Goal: Navigation & Orientation: Find specific page/section

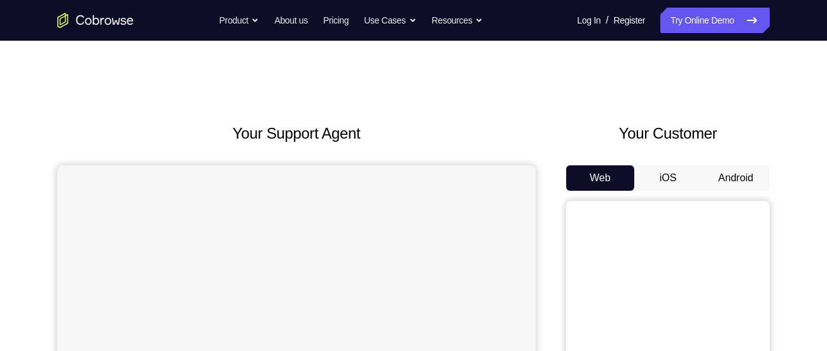
scroll to position [134, 0]
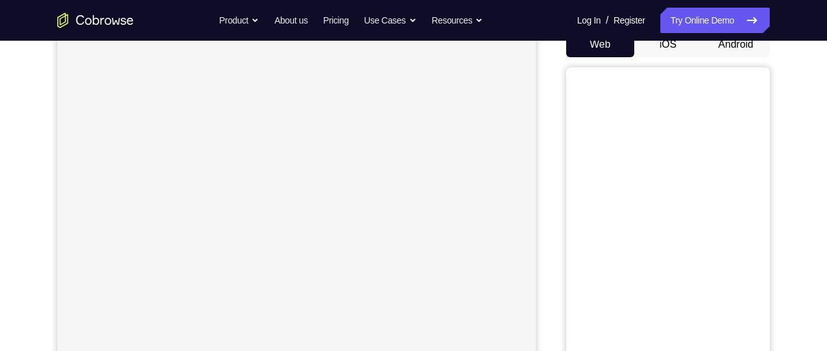
click at [726, 50] on button "Android" at bounding box center [736, 44] width 68 height 25
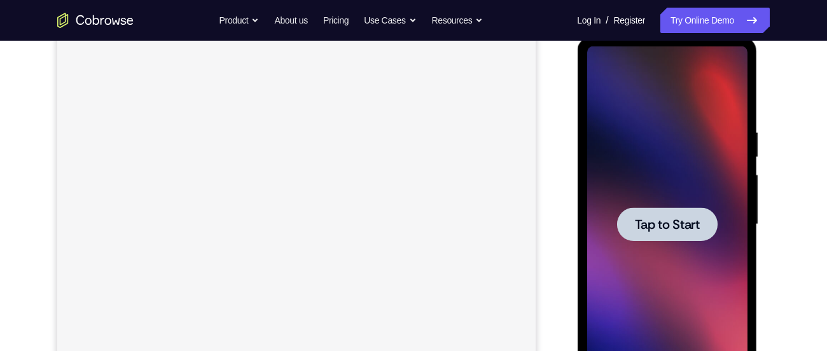
scroll to position [0, 0]
click at [669, 213] on div at bounding box center [666, 224] width 101 height 34
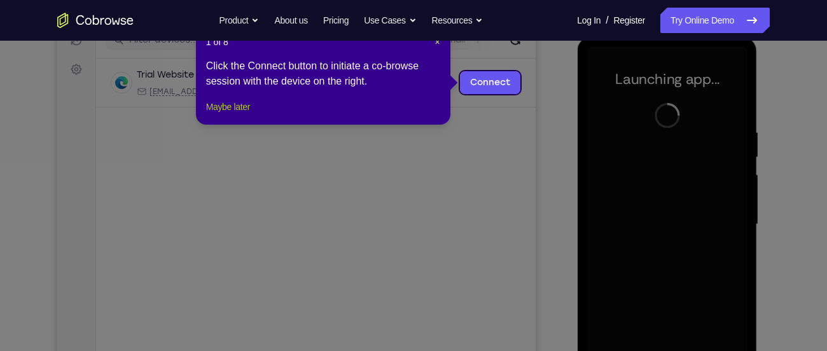
click at [250, 114] on button "Maybe later" at bounding box center [228, 106] width 44 height 15
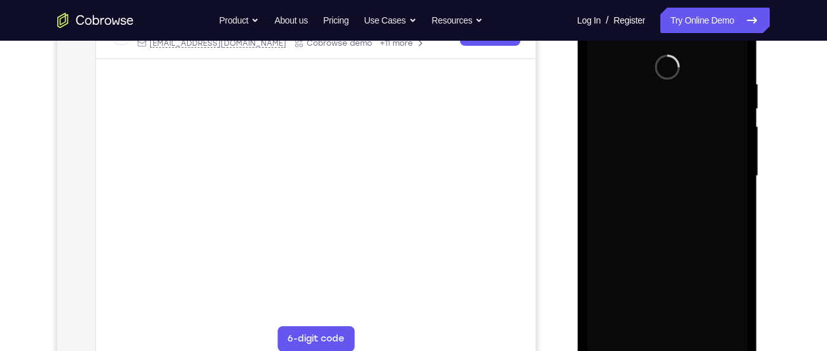
scroll to position [272, 0]
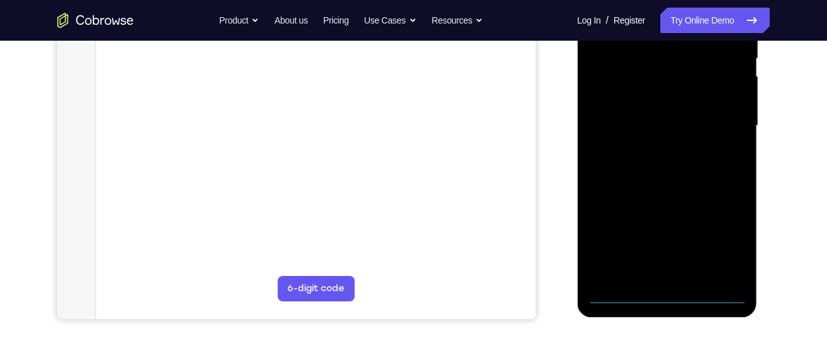
click at [665, 298] on div at bounding box center [666, 126] width 160 height 356
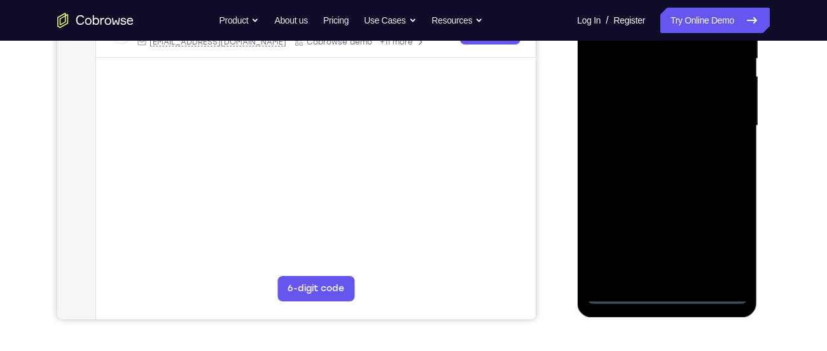
click at [729, 249] on div at bounding box center [666, 126] width 160 height 356
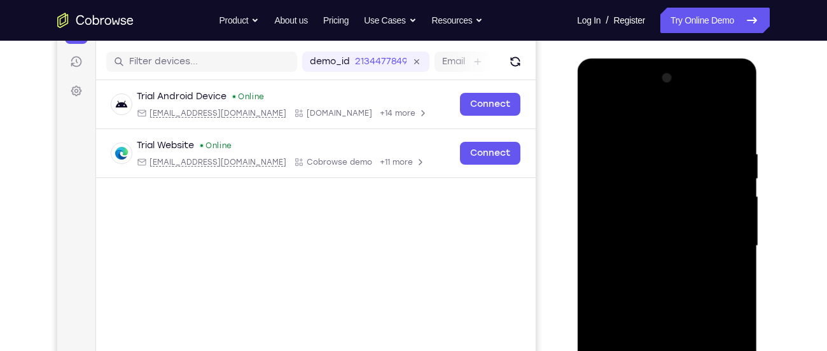
scroll to position [151, 0]
click at [611, 100] on div at bounding box center [666, 247] width 160 height 356
click at [643, 177] on div at bounding box center [666, 247] width 160 height 356
click at [737, 118] on div at bounding box center [666, 247] width 160 height 356
click at [666, 143] on div at bounding box center [666, 247] width 160 height 356
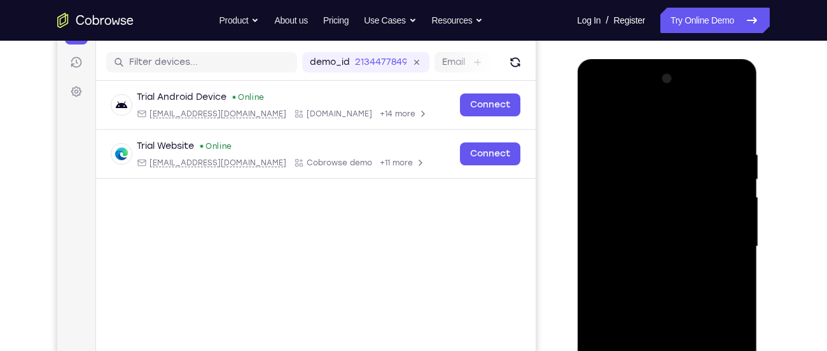
click at [642, 155] on div at bounding box center [666, 247] width 160 height 356
click at [718, 173] on div at bounding box center [666, 247] width 160 height 356
click at [733, 114] on div at bounding box center [666, 247] width 160 height 356
click at [644, 136] on div at bounding box center [666, 247] width 160 height 356
click at [636, 142] on div at bounding box center [666, 247] width 160 height 356
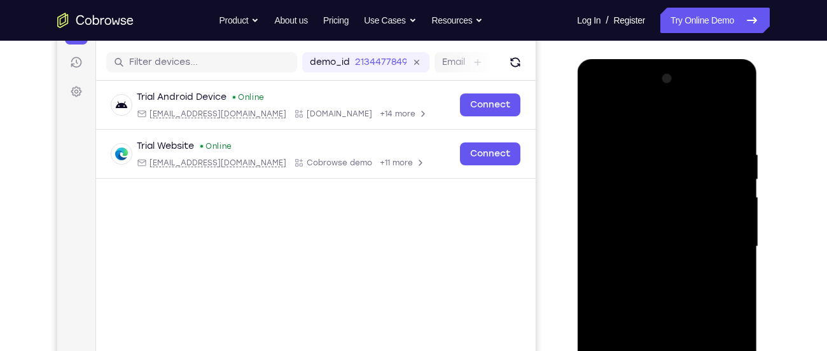
click at [627, 156] on div at bounding box center [666, 247] width 160 height 356
drag, startPoint x: 700, startPoint y: 262, endPoint x: 711, endPoint y: 180, distance: 82.9
click at [711, 180] on div at bounding box center [666, 247] width 160 height 356
drag, startPoint x: 690, startPoint y: 190, endPoint x: 683, endPoint y: 135, distance: 54.4
click at [683, 135] on div at bounding box center [666, 247] width 160 height 356
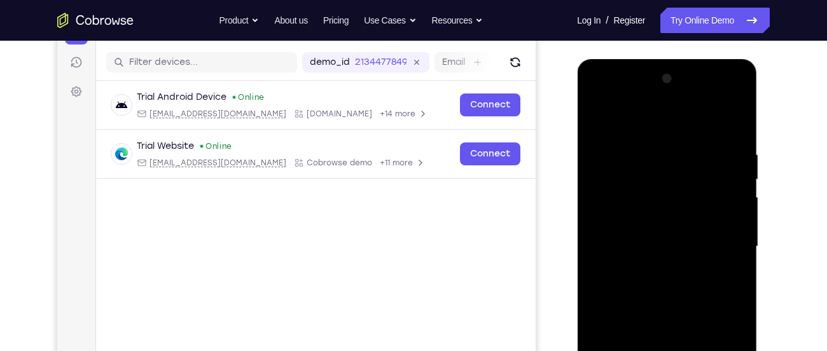
drag, startPoint x: 665, startPoint y: 253, endPoint x: 675, endPoint y: 144, distance: 108.6
click at [675, 144] on div at bounding box center [666, 247] width 160 height 356
drag, startPoint x: 676, startPoint y: 171, endPoint x: 676, endPoint y: 194, distance: 22.9
click at [676, 194] on div at bounding box center [666, 247] width 160 height 356
drag, startPoint x: 677, startPoint y: 261, endPoint x: 680, endPoint y: 159, distance: 102.5
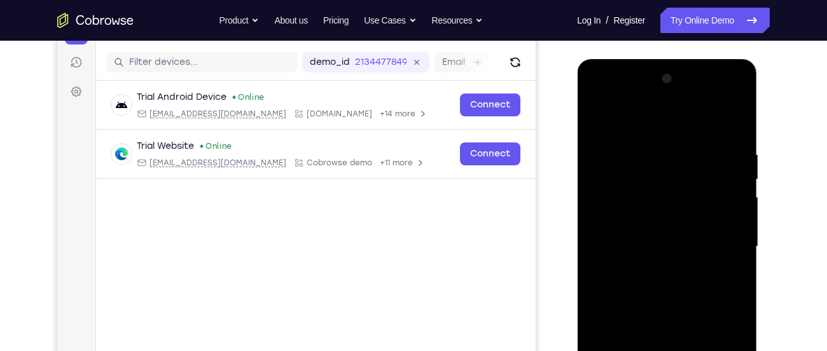
click at [680, 159] on div at bounding box center [666, 247] width 160 height 356
drag, startPoint x: 674, startPoint y: 277, endPoint x: 697, endPoint y: 173, distance: 106.8
click at [697, 173] on div at bounding box center [666, 247] width 160 height 356
drag, startPoint x: 692, startPoint y: 230, endPoint x: 693, endPoint y: 179, distance: 50.3
click at [693, 179] on div at bounding box center [666, 247] width 160 height 356
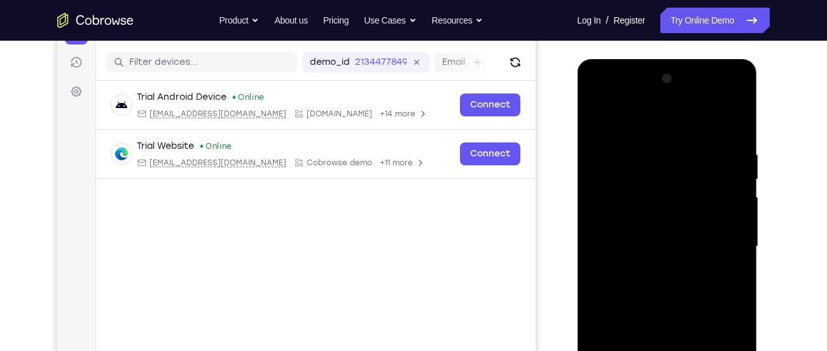
drag, startPoint x: 684, startPoint y: 272, endPoint x: 702, endPoint y: 188, distance: 86.0
click at [702, 188] on div at bounding box center [666, 247] width 160 height 356
drag, startPoint x: 684, startPoint y: 276, endPoint x: 695, endPoint y: 177, distance: 99.7
click at [695, 177] on div at bounding box center [666, 247] width 160 height 356
drag, startPoint x: 695, startPoint y: 234, endPoint x: 695, endPoint y: 169, distance: 65.5
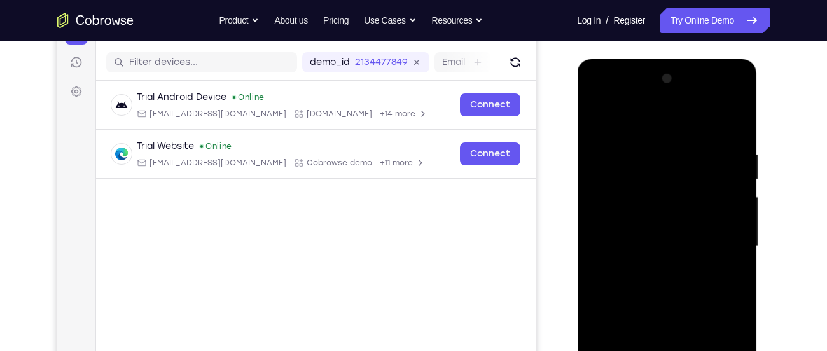
click at [695, 169] on div at bounding box center [666, 247] width 160 height 356
drag, startPoint x: 686, startPoint y: 260, endPoint x: 695, endPoint y: 168, distance: 92.1
click at [695, 168] on div at bounding box center [666, 247] width 160 height 356
drag, startPoint x: 669, startPoint y: 274, endPoint x: 669, endPoint y: 173, distance: 100.5
click at [669, 173] on div at bounding box center [666, 247] width 160 height 356
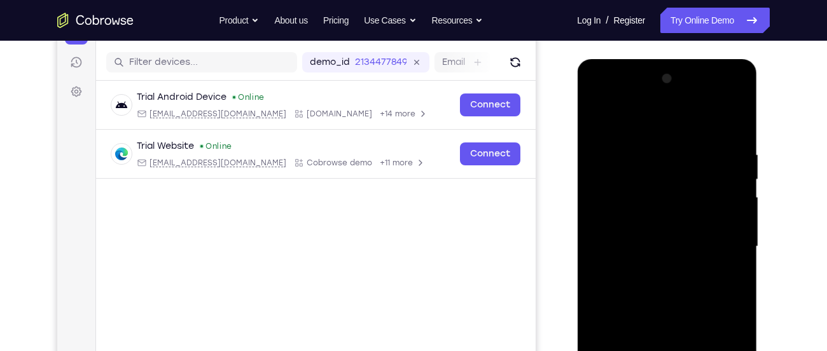
drag, startPoint x: 651, startPoint y: 195, endPoint x: 648, endPoint y: 78, distance: 117.1
click at [648, 78] on div at bounding box center [666, 247] width 160 height 356
drag, startPoint x: 669, startPoint y: 224, endPoint x: 660, endPoint y: 164, distance: 60.5
click at [660, 164] on div at bounding box center [666, 247] width 160 height 356
drag, startPoint x: 662, startPoint y: 248, endPoint x: 660, endPoint y: 180, distance: 68.1
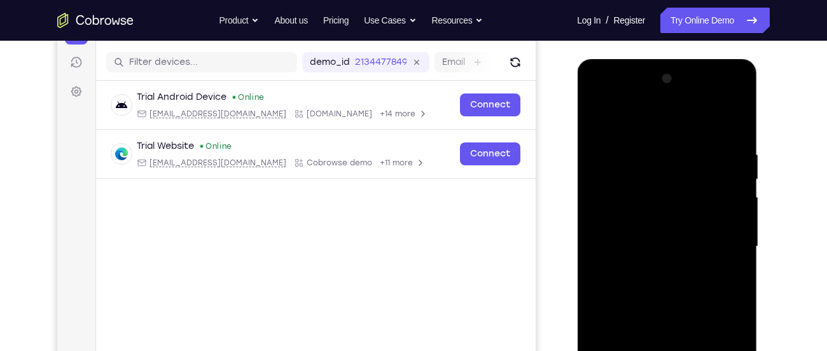
click at [660, 180] on div at bounding box center [666, 247] width 160 height 356
drag, startPoint x: 661, startPoint y: 242, endPoint x: 667, endPoint y: 145, distance: 97.5
click at [667, 145] on div at bounding box center [666, 247] width 160 height 356
drag, startPoint x: 648, startPoint y: 235, endPoint x: 674, endPoint y: 135, distance: 104.0
click at [674, 135] on div at bounding box center [666, 247] width 160 height 356
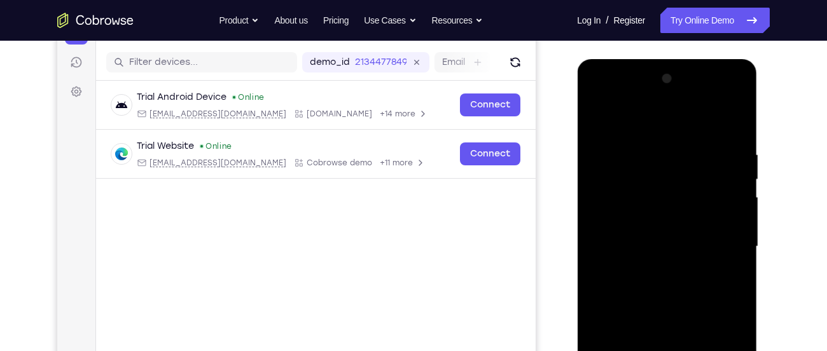
drag, startPoint x: 672, startPoint y: 256, endPoint x: 683, endPoint y: 198, distance: 59.5
click at [683, 198] on div at bounding box center [666, 247] width 160 height 356
click at [673, 226] on div at bounding box center [666, 247] width 160 height 356
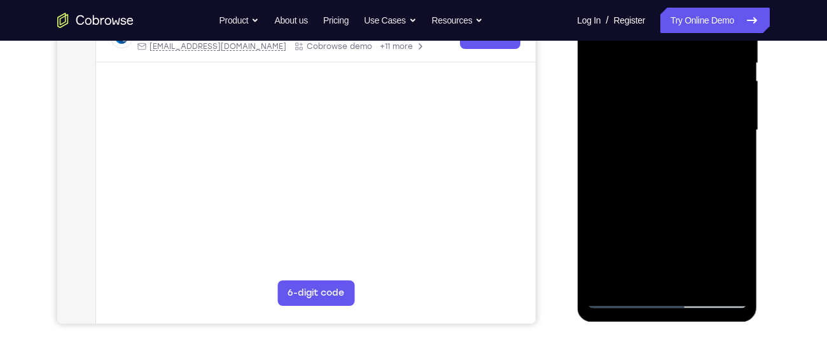
scroll to position [268, 0]
click at [671, 134] on div at bounding box center [666, 130] width 160 height 356
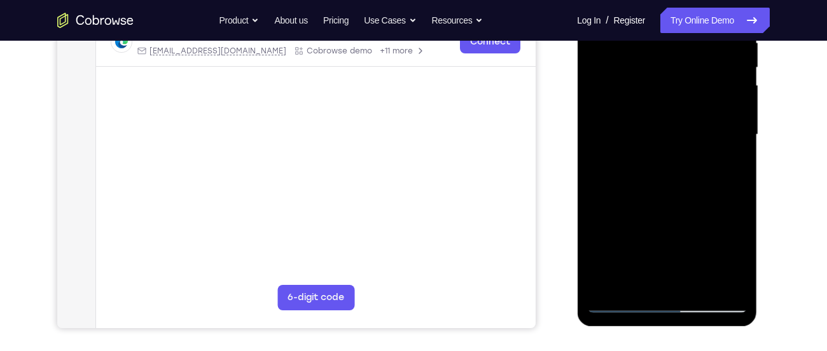
click at [730, 192] on div at bounding box center [666, 135] width 160 height 356
click at [617, 186] on div at bounding box center [666, 135] width 160 height 356
click at [614, 193] on div at bounding box center [666, 135] width 160 height 356
click at [611, 194] on div at bounding box center [666, 135] width 160 height 356
click at [612, 194] on div at bounding box center [666, 135] width 160 height 356
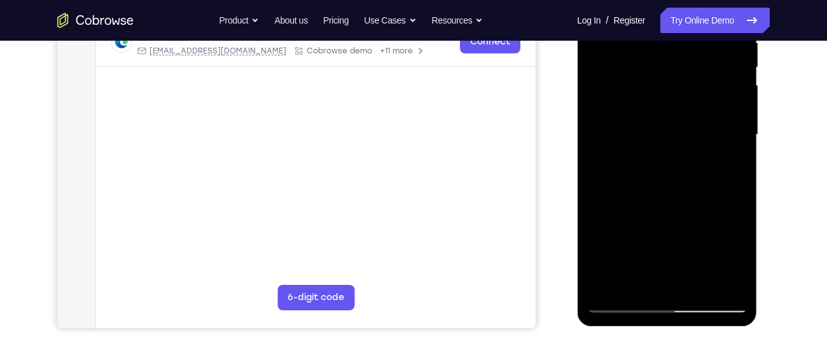
click at [718, 193] on div at bounding box center [666, 135] width 160 height 356
click at [710, 119] on div at bounding box center [666, 135] width 160 height 356
click at [707, 148] on div at bounding box center [666, 135] width 160 height 356
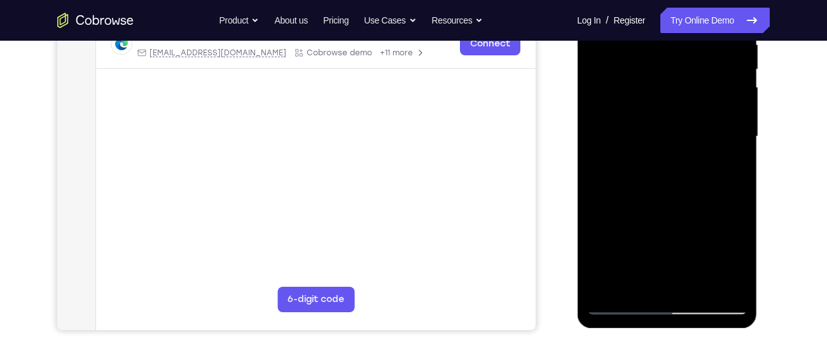
scroll to position [256, 0]
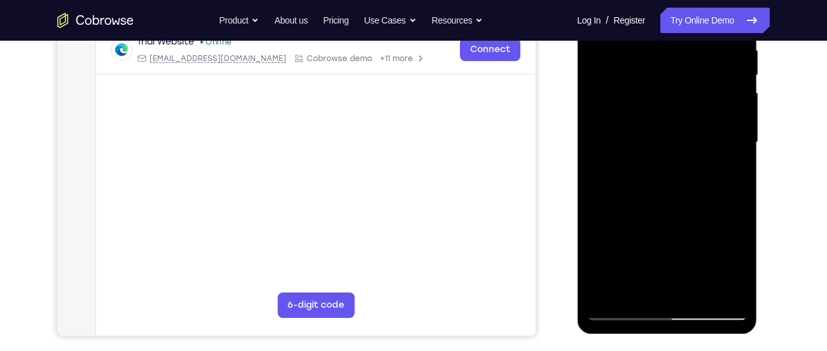
click at [718, 199] on div at bounding box center [666, 142] width 160 height 356
click at [621, 190] on div at bounding box center [666, 142] width 160 height 356
click at [614, 202] on div at bounding box center [666, 142] width 160 height 356
click at [617, 202] on div at bounding box center [666, 142] width 160 height 356
click at [632, 181] on div at bounding box center [666, 142] width 160 height 356
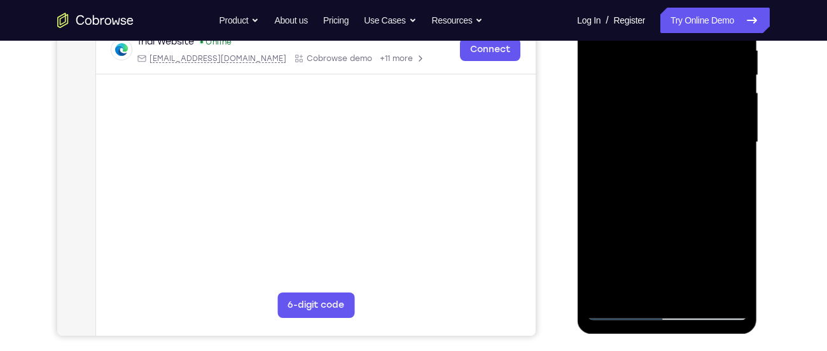
click at [619, 201] on div at bounding box center [666, 142] width 160 height 356
click at [623, 202] on div at bounding box center [666, 142] width 160 height 356
click at [629, 202] on div at bounding box center [666, 142] width 160 height 356
click at [639, 202] on div at bounding box center [666, 142] width 160 height 356
click at [649, 203] on div at bounding box center [666, 142] width 160 height 356
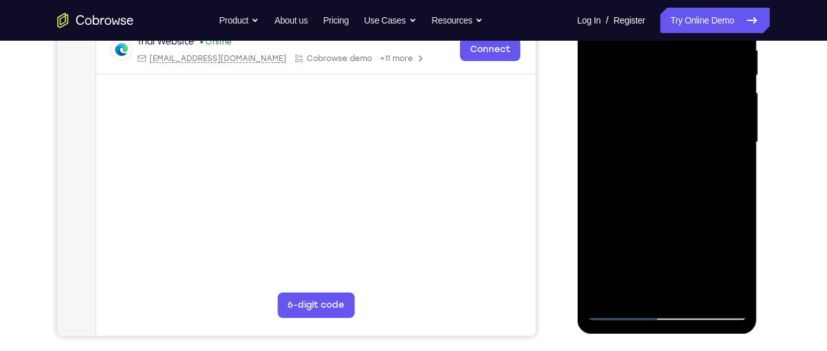
click at [655, 203] on div at bounding box center [666, 142] width 160 height 356
click at [667, 203] on div at bounding box center [666, 142] width 160 height 356
click at [674, 203] on div at bounding box center [666, 142] width 160 height 356
click at [678, 202] on div at bounding box center [666, 142] width 160 height 356
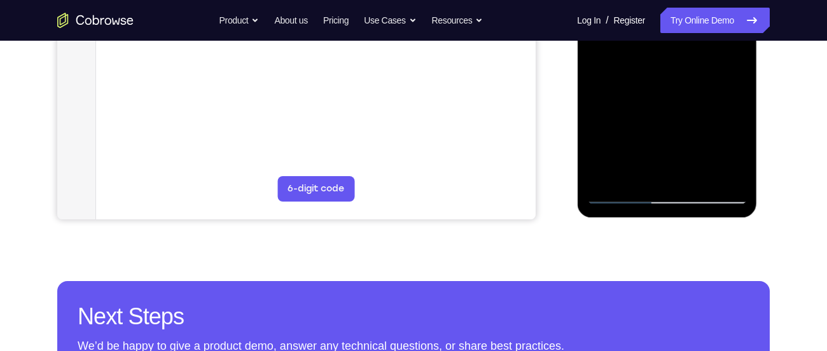
scroll to position [380, 0]
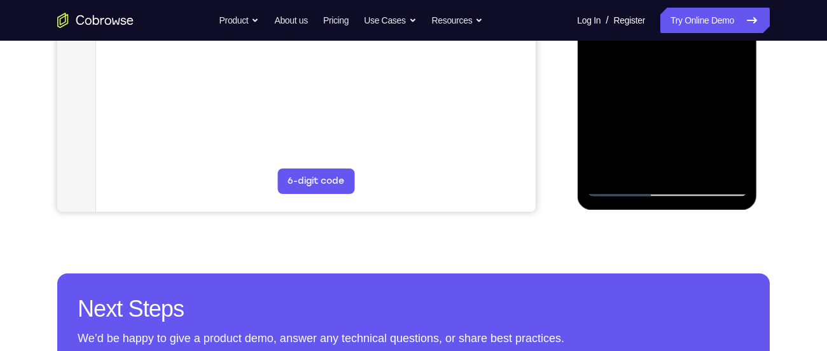
drag, startPoint x: 697, startPoint y: 171, endPoint x: 694, endPoint y: 140, distance: 31.3
click at [694, 140] on div at bounding box center [666, 18] width 160 height 356
drag, startPoint x: 691, startPoint y: 158, endPoint x: 690, endPoint y: 144, distance: 14.8
click at [690, 144] on div at bounding box center [666, 18] width 160 height 356
drag, startPoint x: 643, startPoint y: 166, endPoint x: 654, endPoint y: 134, distance: 33.6
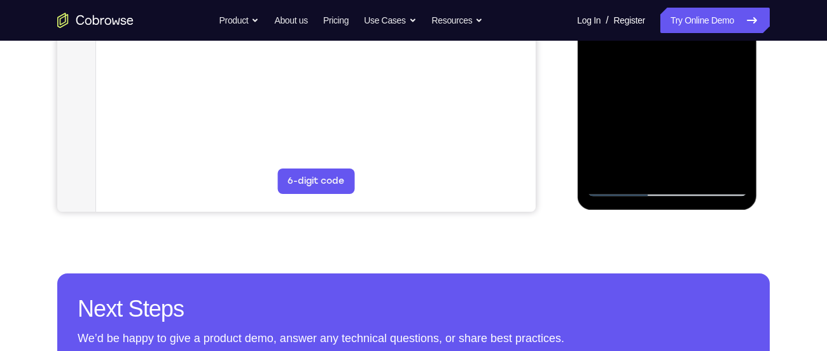
click at [654, 134] on div at bounding box center [666, 18] width 160 height 356
drag, startPoint x: 681, startPoint y: 149, endPoint x: 679, endPoint y: 129, distance: 20.4
click at [679, 129] on div at bounding box center [666, 18] width 160 height 356
drag, startPoint x: 691, startPoint y: 141, endPoint x: 698, endPoint y: 112, distance: 29.6
click at [698, 112] on div at bounding box center [666, 18] width 160 height 356
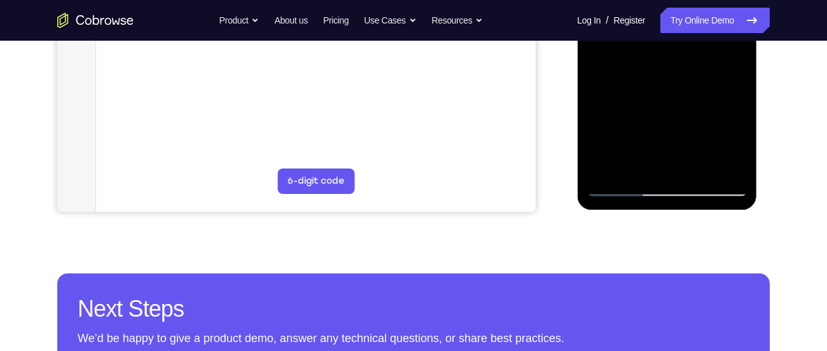
drag, startPoint x: 694, startPoint y: 163, endPoint x: 695, endPoint y: 116, distance: 47.7
click at [695, 116] on div at bounding box center [666, 18] width 160 height 356
drag, startPoint x: 646, startPoint y: 129, endPoint x: 649, endPoint y: 104, distance: 25.0
click at [649, 104] on div at bounding box center [666, 18] width 160 height 356
drag, startPoint x: 655, startPoint y: 160, endPoint x: 657, endPoint y: 111, distance: 48.4
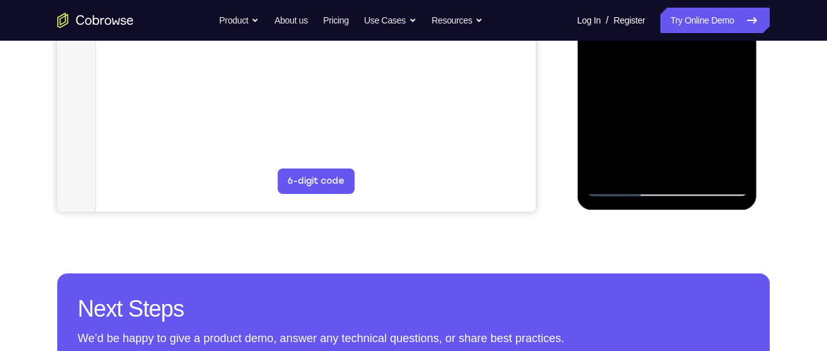
click at [657, 111] on div at bounding box center [666, 18] width 160 height 356
drag, startPoint x: 669, startPoint y: 156, endPoint x: 670, endPoint y: 115, distance: 41.4
click at [670, 115] on div at bounding box center [666, 18] width 160 height 356
drag, startPoint x: 650, startPoint y: 158, endPoint x: 653, endPoint y: 134, distance: 23.7
click at [653, 134] on div at bounding box center [666, 18] width 160 height 356
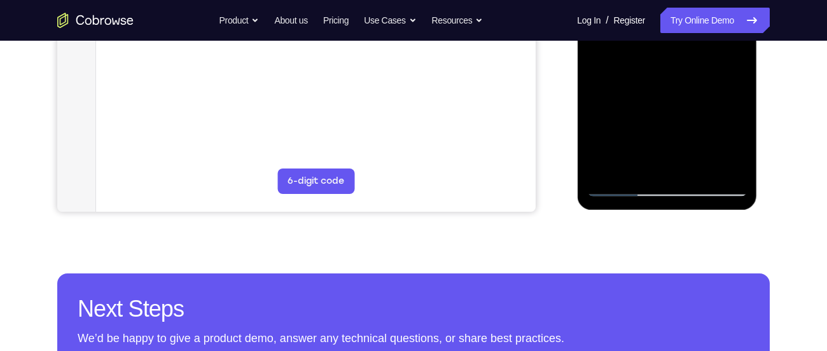
drag, startPoint x: 688, startPoint y: 142, endPoint x: 688, endPoint y: 125, distance: 17.2
click at [688, 125] on div at bounding box center [666, 18] width 160 height 356
drag, startPoint x: 653, startPoint y: 137, endPoint x: 655, endPoint y: 113, distance: 24.2
click at [655, 113] on div at bounding box center [666, 18] width 160 height 356
drag, startPoint x: 637, startPoint y: 168, endPoint x: 648, endPoint y: 135, distance: 34.4
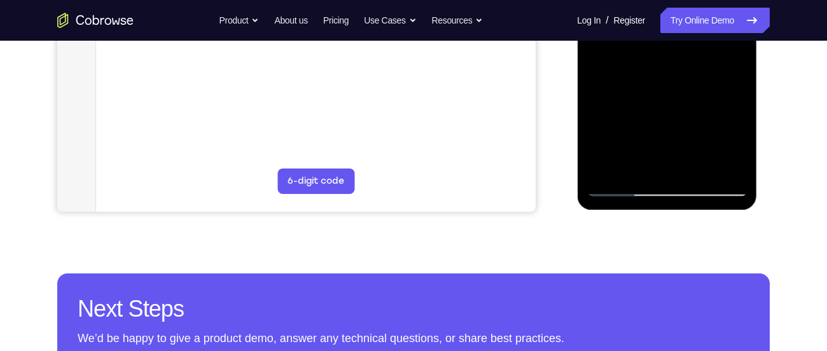
click at [648, 135] on div at bounding box center [666, 18] width 160 height 356
click at [695, 106] on div at bounding box center [666, 18] width 160 height 356
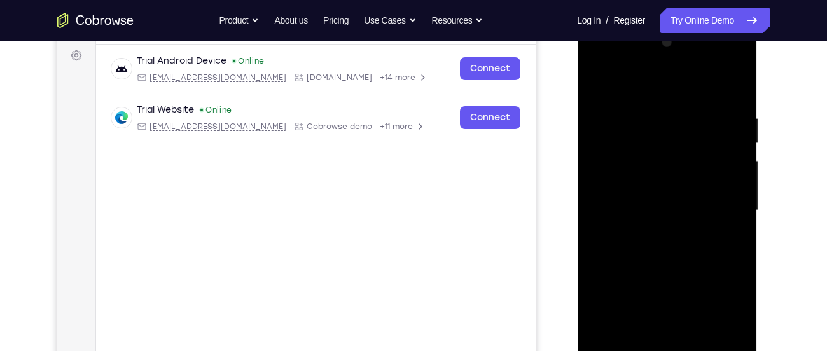
scroll to position [182, 0]
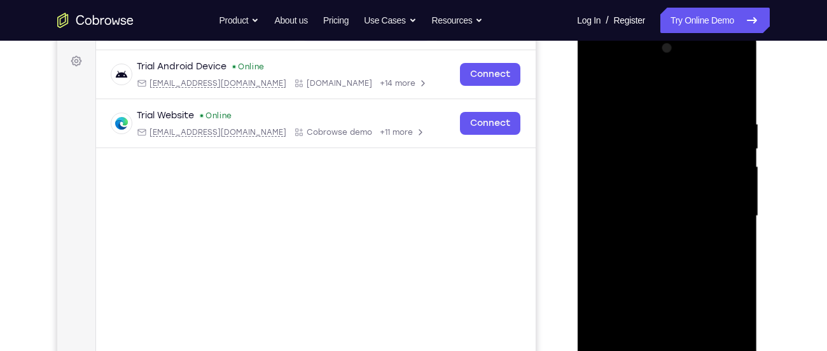
click at [732, 101] on div at bounding box center [666, 216] width 160 height 356
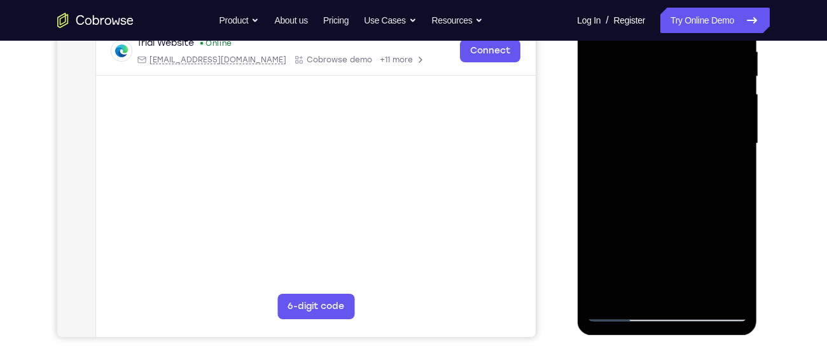
scroll to position [256, 0]
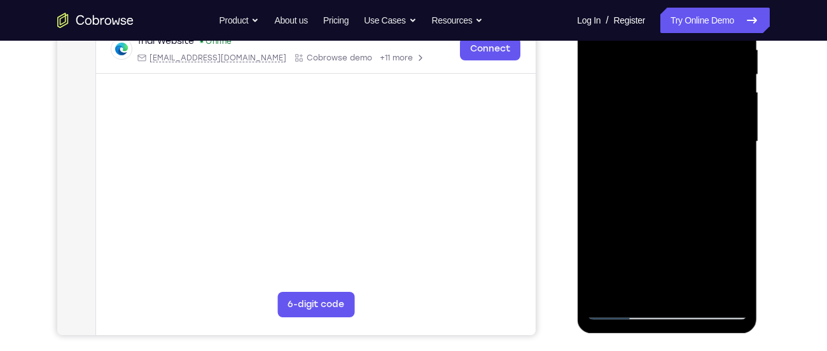
click at [669, 157] on div at bounding box center [666, 142] width 160 height 356
click at [624, 200] on div at bounding box center [666, 142] width 160 height 356
click at [636, 200] on div at bounding box center [666, 142] width 160 height 356
click at [646, 200] on div at bounding box center [666, 142] width 160 height 356
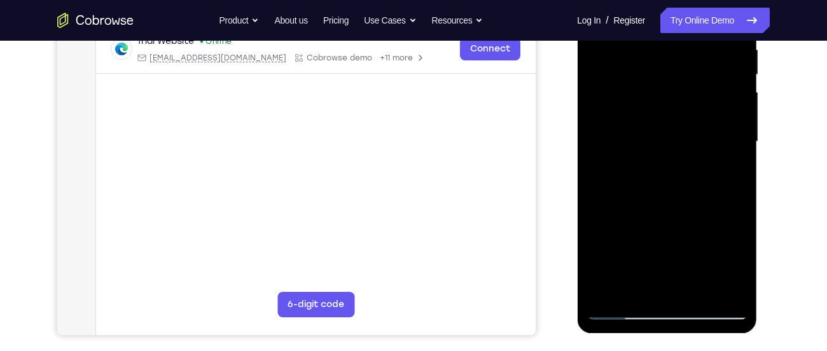
click at [657, 201] on div at bounding box center [666, 142] width 160 height 356
click at [667, 200] on div at bounding box center [666, 142] width 160 height 356
click at [675, 200] on div at bounding box center [666, 142] width 160 height 356
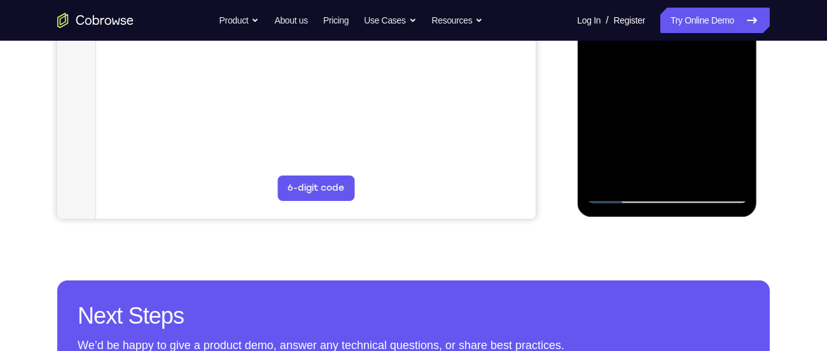
scroll to position [375, 0]
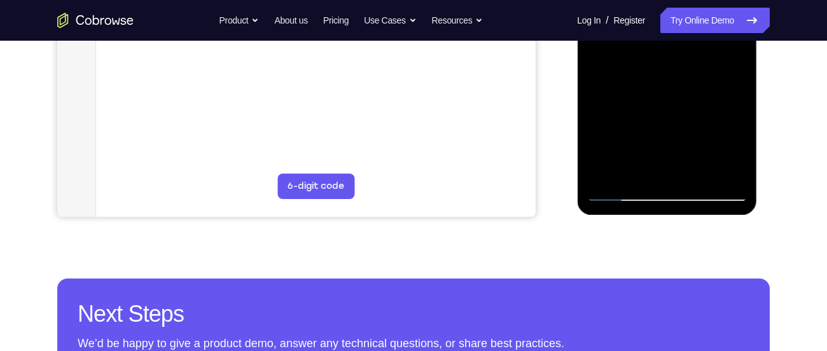
click at [625, 193] on div at bounding box center [666, 23] width 160 height 356
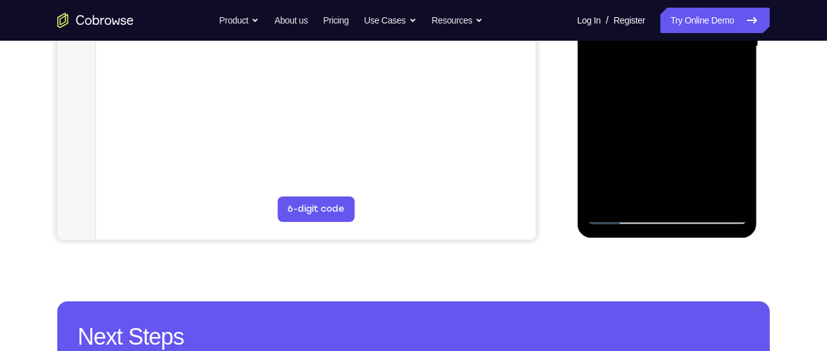
scroll to position [352, 0]
click at [620, 218] on div at bounding box center [666, 46] width 160 height 356
drag, startPoint x: 665, startPoint y: 167, endPoint x: 651, endPoint y: 88, distance: 80.1
click at [651, 88] on div at bounding box center [666, 46] width 160 height 356
click at [621, 212] on div at bounding box center [666, 46] width 160 height 356
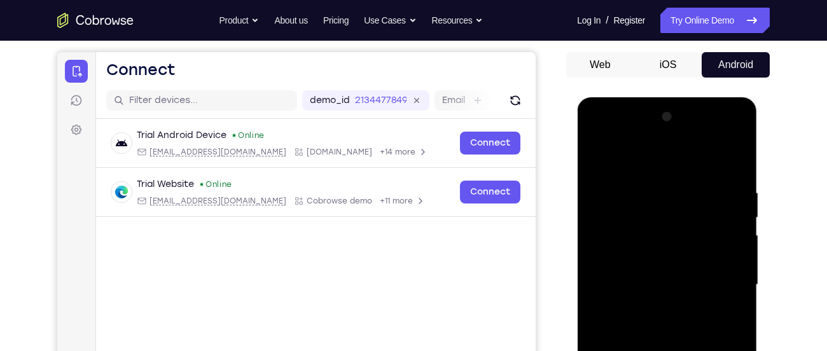
scroll to position [111, 0]
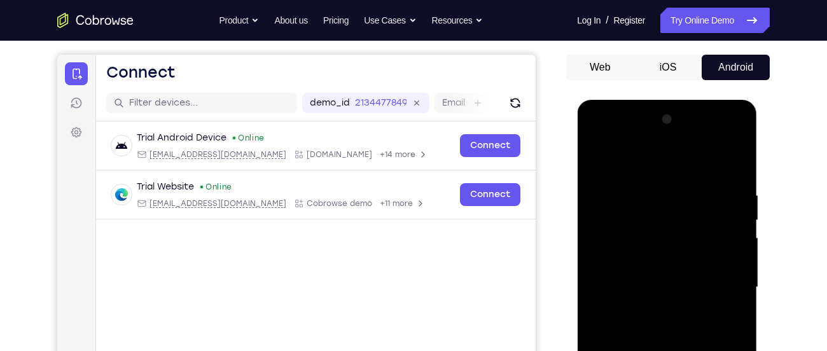
click at [733, 161] on div at bounding box center [666, 287] width 160 height 356
click at [640, 185] on div at bounding box center [666, 287] width 160 height 356
click at [640, 197] on div at bounding box center [666, 287] width 160 height 356
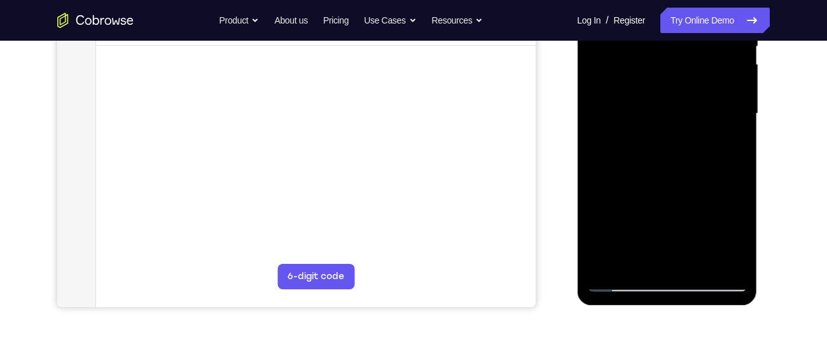
scroll to position [286, 0]
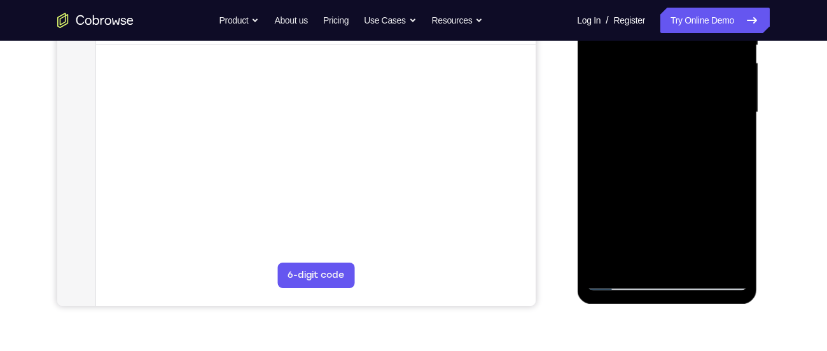
drag, startPoint x: 690, startPoint y: 242, endPoint x: 693, endPoint y: 111, distance: 131.7
click at [693, 111] on div at bounding box center [666, 112] width 160 height 356
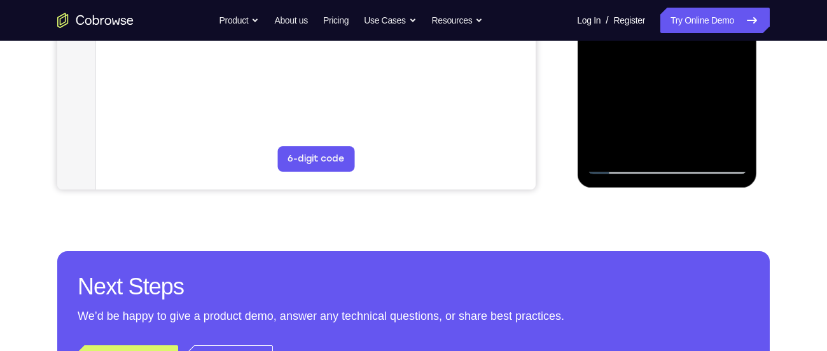
scroll to position [405, 0]
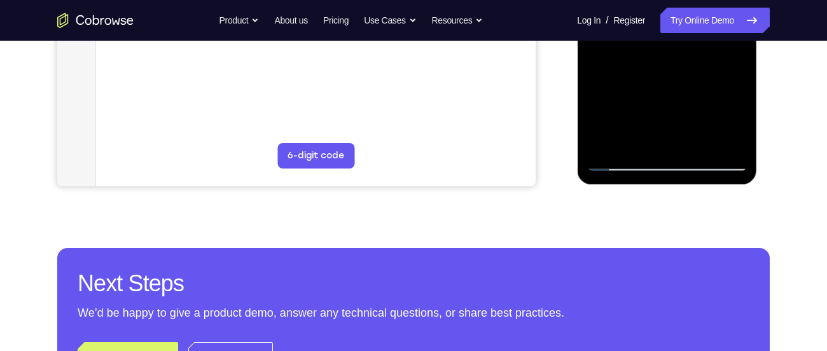
drag, startPoint x: 683, startPoint y: 8, endPoint x: 706, endPoint y: 39, distance: 38.2
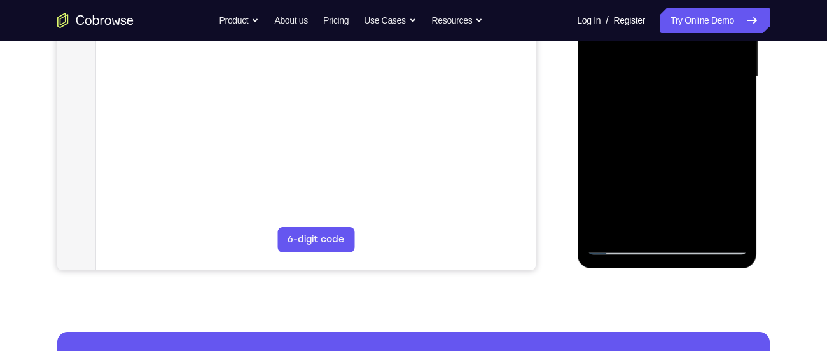
scroll to position [321, 0]
click at [665, 90] on div at bounding box center [666, 77] width 160 height 356
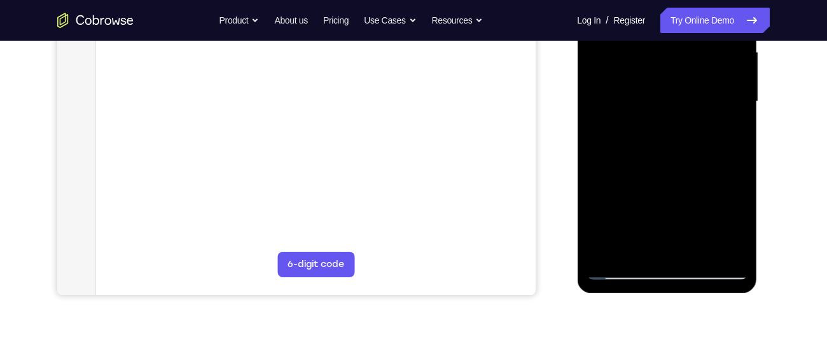
scroll to position [270, 0]
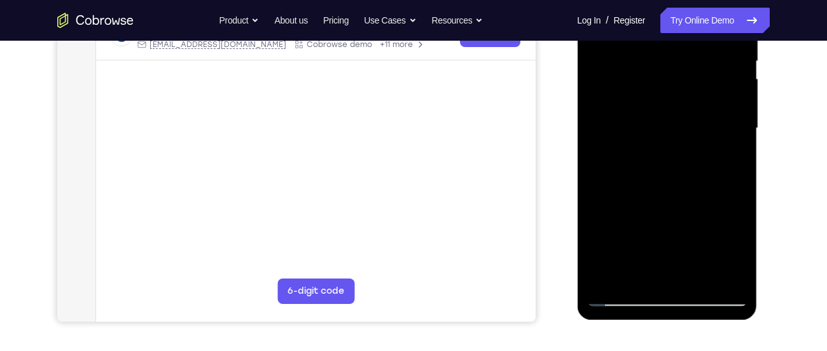
click at [627, 167] on div at bounding box center [666, 128] width 160 height 356
click at [615, 186] on div at bounding box center [666, 128] width 160 height 356
click at [623, 188] on div at bounding box center [666, 128] width 160 height 356
click at [637, 190] on div at bounding box center [666, 128] width 160 height 356
click at [659, 188] on div at bounding box center [666, 128] width 160 height 356
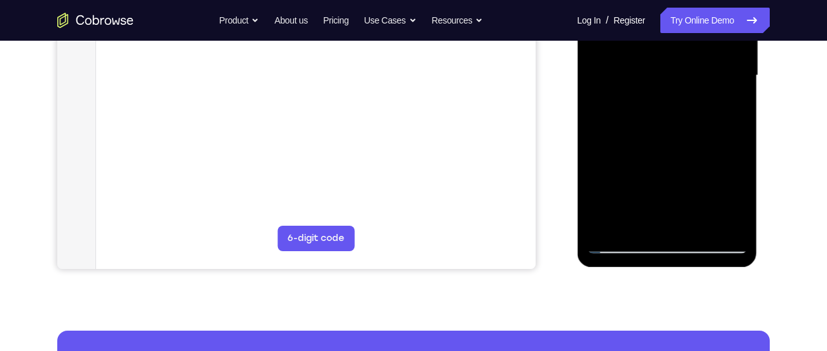
scroll to position [323, 0]
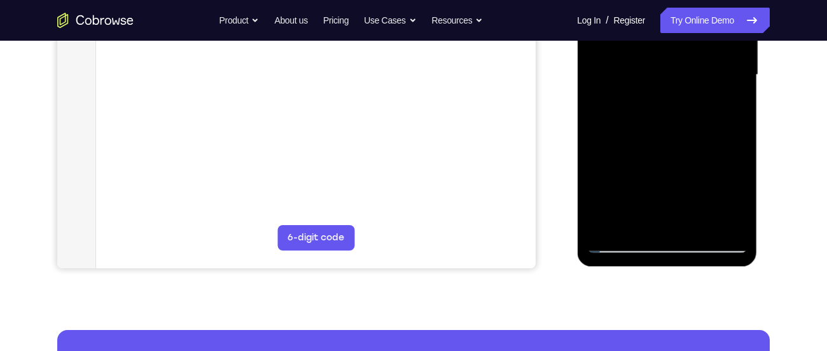
drag, startPoint x: 681, startPoint y: 140, endPoint x: 685, endPoint y: 100, distance: 40.3
click at [685, 100] on div at bounding box center [666, 75] width 160 height 356
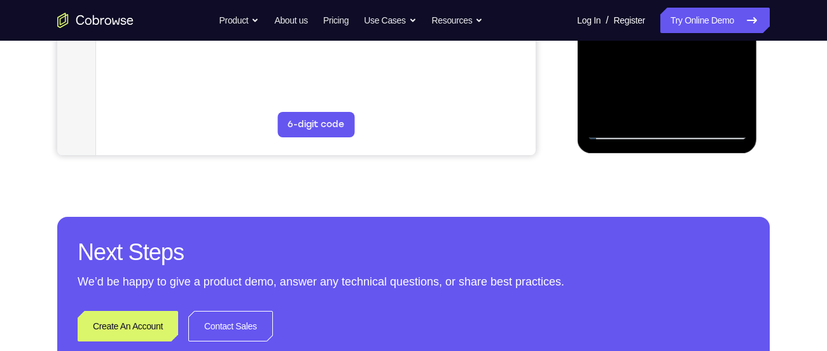
scroll to position [439, 0]
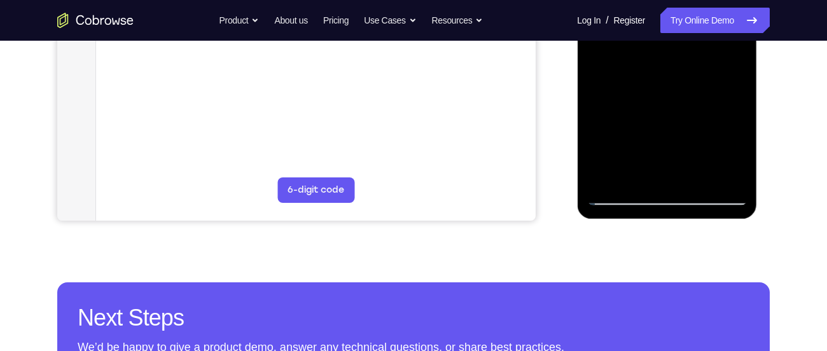
scroll to position [370, 0]
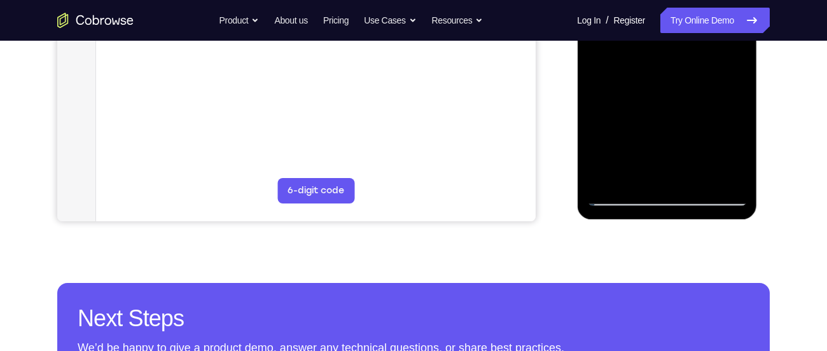
click at [621, 200] on div at bounding box center [666, 28] width 160 height 356
click at [622, 199] on div at bounding box center [666, 28] width 160 height 356
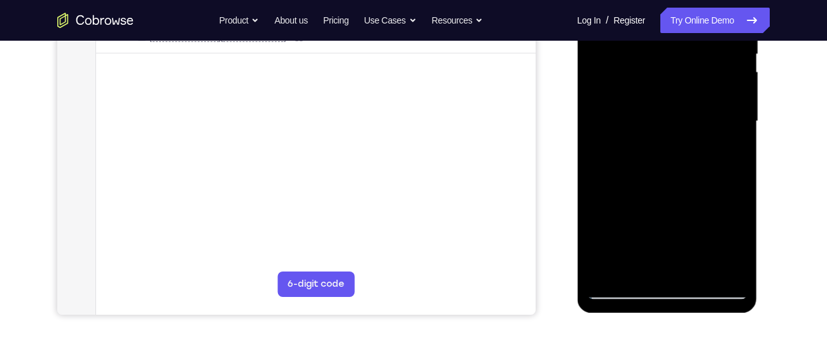
scroll to position [270, 0]
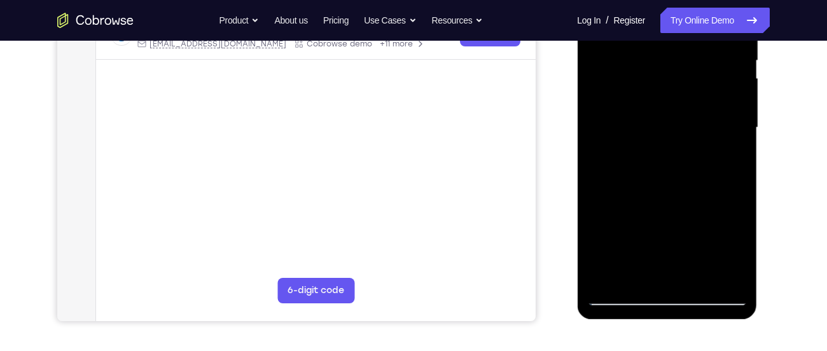
click at [719, 118] on div at bounding box center [666, 128] width 160 height 356
click at [657, 148] on div at bounding box center [666, 128] width 160 height 356
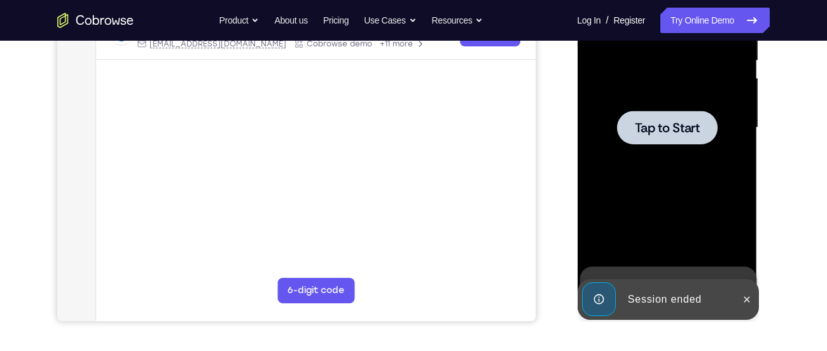
click at [696, 118] on div at bounding box center [666, 128] width 101 height 34
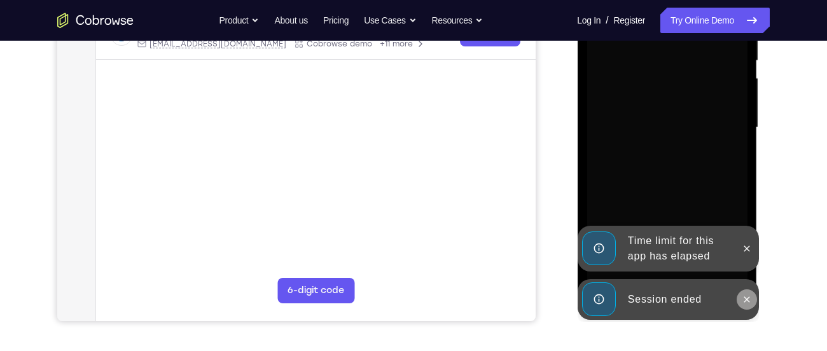
click at [749, 305] on button at bounding box center [746, 299] width 20 height 20
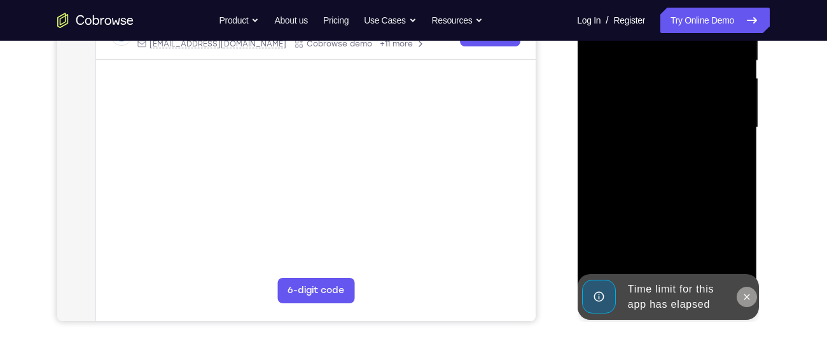
click at [745, 288] on button at bounding box center [746, 297] width 20 height 20
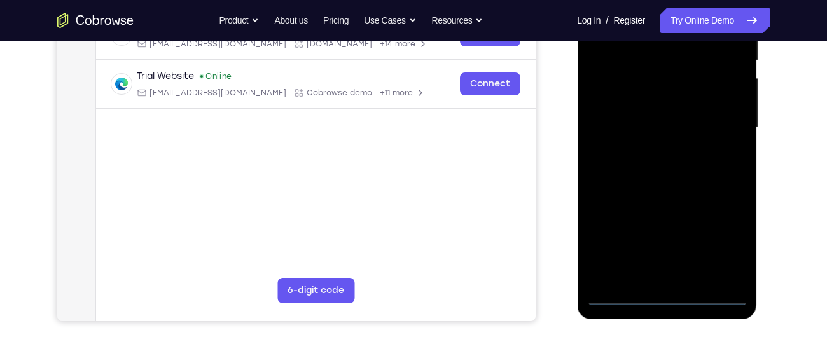
click at [667, 295] on div at bounding box center [666, 128] width 160 height 356
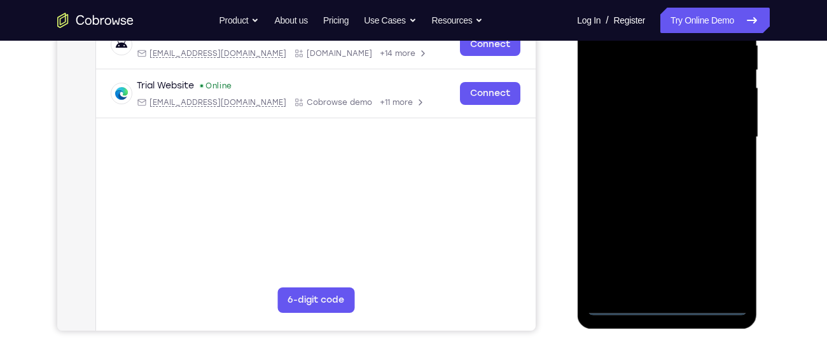
click at [730, 258] on div at bounding box center [666, 137] width 160 height 356
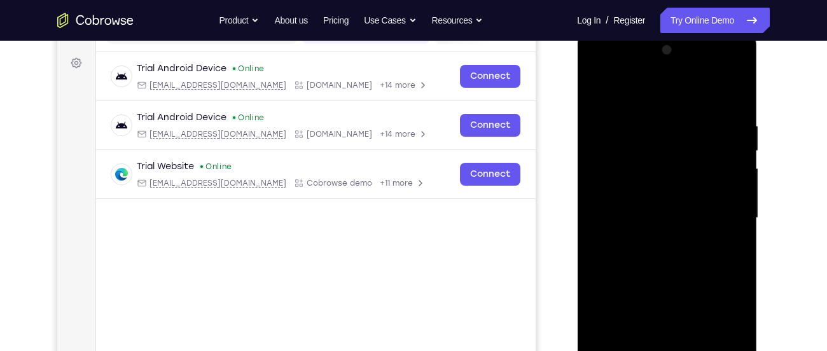
scroll to position [177, 0]
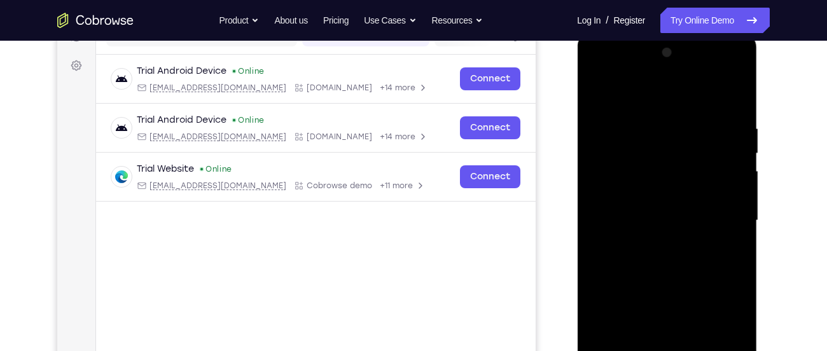
click at [613, 75] on div at bounding box center [666, 221] width 160 height 356
click at [726, 215] on div at bounding box center [666, 221] width 160 height 356
click at [654, 244] on div at bounding box center [666, 221] width 160 height 356
click at [663, 211] on div at bounding box center [666, 221] width 160 height 356
click at [678, 223] on div at bounding box center [666, 221] width 160 height 356
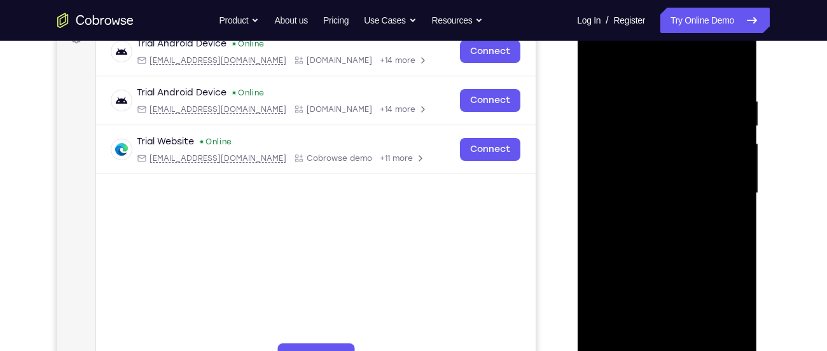
scroll to position [210, 0]
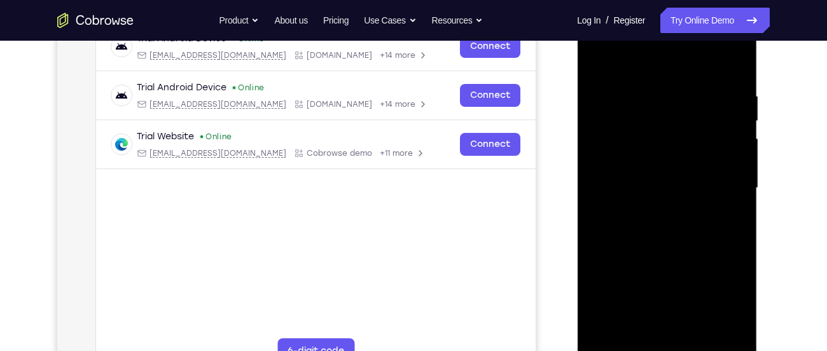
click at [680, 229] on div at bounding box center [666, 188] width 160 height 356
click at [663, 221] on div at bounding box center [666, 188] width 160 height 356
click at [733, 205] on div at bounding box center [666, 188] width 160 height 356
click at [665, 244] on div at bounding box center [666, 188] width 160 height 356
drag, startPoint x: 665, startPoint y: 244, endPoint x: 677, endPoint y: 154, distance: 90.5
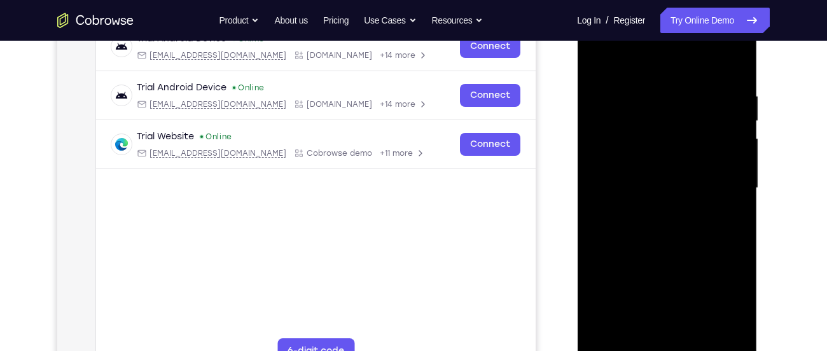
click at [677, 154] on div at bounding box center [666, 188] width 160 height 356
click at [740, 156] on div at bounding box center [666, 188] width 160 height 356
click at [590, 160] on div at bounding box center [666, 188] width 160 height 356
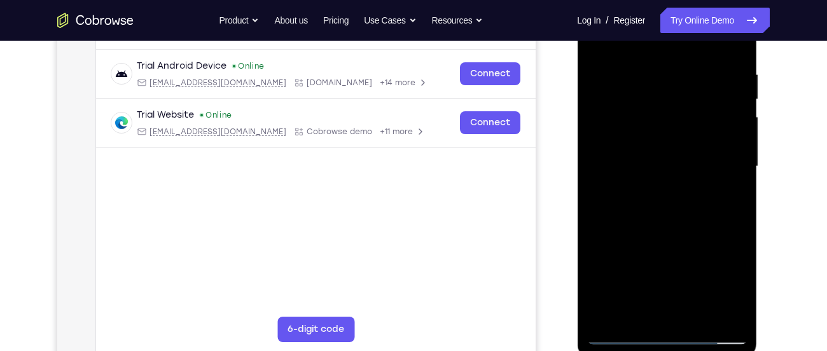
scroll to position [232, 0]
drag, startPoint x: 701, startPoint y: 251, endPoint x: 689, endPoint y: 108, distance: 143.6
click at [689, 108] on div at bounding box center [666, 166] width 160 height 356
drag, startPoint x: 691, startPoint y: 262, endPoint x: 699, endPoint y: 113, distance: 149.7
click at [699, 113] on div at bounding box center [666, 166] width 160 height 356
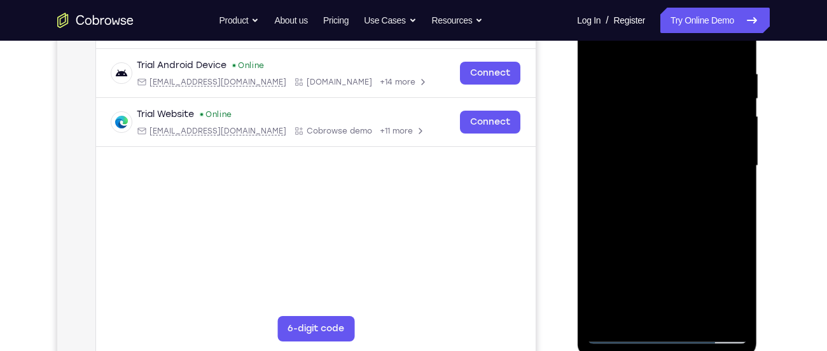
drag, startPoint x: 699, startPoint y: 256, endPoint x: 699, endPoint y: 134, distance: 122.8
click at [699, 134] on div at bounding box center [666, 166] width 160 height 356
click at [697, 313] on div at bounding box center [666, 166] width 160 height 356
click at [665, 234] on div at bounding box center [666, 166] width 160 height 356
click at [698, 195] on div at bounding box center [666, 166] width 160 height 356
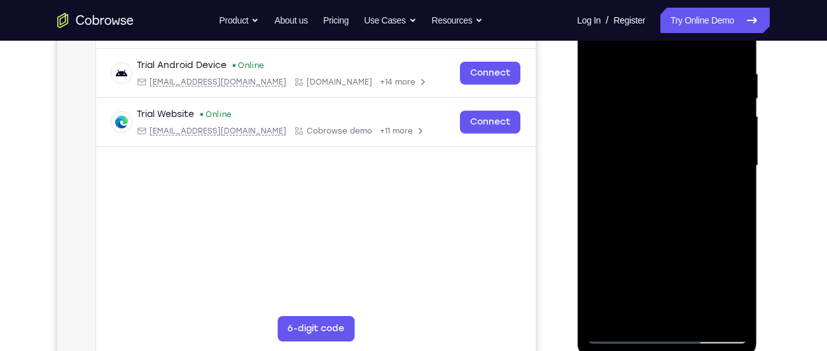
click at [737, 285] on div at bounding box center [666, 166] width 160 height 356
click at [728, 195] on div at bounding box center [666, 166] width 160 height 356
click at [724, 204] on div at bounding box center [666, 166] width 160 height 356
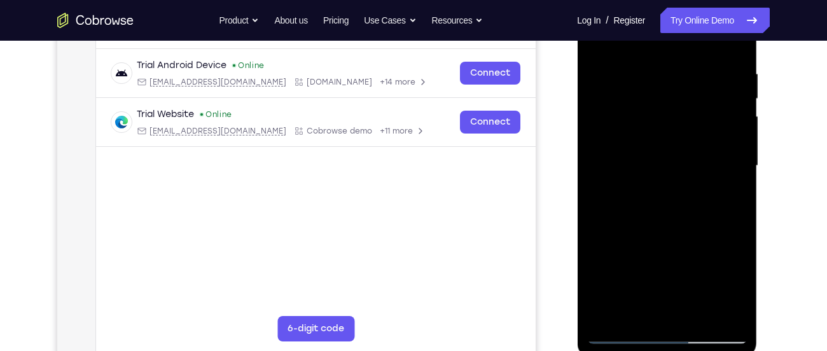
click at [616, 338] on div at bounding box center [666, 166] width 160 height 356
drag, startPoint x: 649, startPoint y: 297, endPoint x: 669, endPoint y: 201, distance: 97.9
click at [669, 201] on div at bounding box center [666, 166] width 160 height 356
drag, startPoint x: 669, startPoint y: 286, endPoint x: 702, endPoint y: 133, distance: 156.1
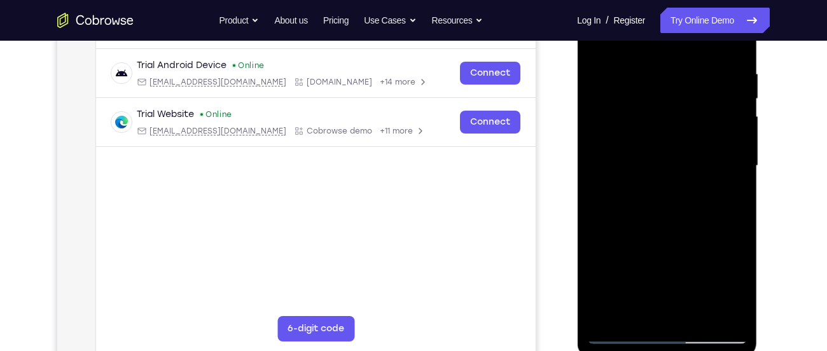
click at [702, 133] on div at bounding box center [666, 166] width 160 height 356
drag, startPoint x: 674, startPoint y: 271, endPoint x: 709, endPoint y: 151, distance: 124.4
click at [709, 151] on div at bounding box center [666, 166] width 160 height 356
drag, startPoint x: 671, startPoint y: 268, endPoint x: 693, endPoint y: 182, distance: 89.2
click at [693, 182] on div at bounding box center [666, 166] width 160 height 356
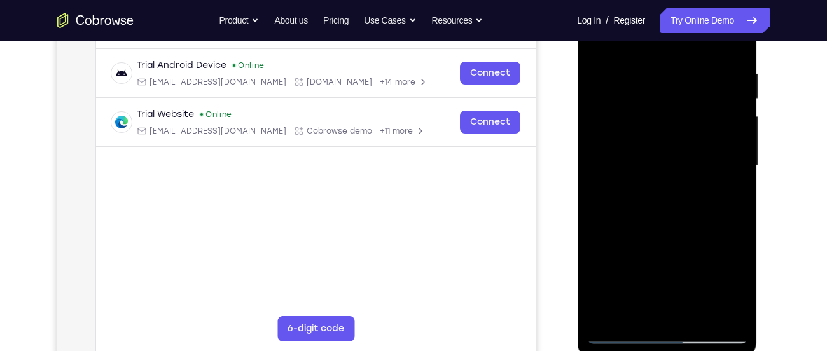
drag, startPoint x: 674, startPoint y: 259, endPoint x: 677, endPoint y: 328, distance: 69.4
click at [677, 328] on div at bounding box center [666, 166] width 160 height 356
click at [653, 261] on div at bounding box center [666, 166] width 160 height 356
click at [623, 335] on div at bounding box center [666, 166] width 160 height 356
drag, startPoint x: 654, startPoint y: 296, endPoint x: 684, endPoint y: 186, distance: 114.0
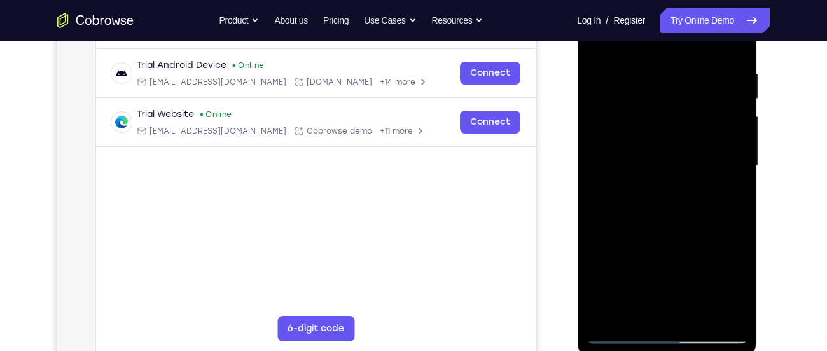
click at [684, 186] on div at bounding box center [666, 166] width 160 height 356
drag, startPoint x: 653, startPoint y: 317, endPoint x: 692, endPoint y: 203, distance: 121.1
click at [692, 203] on div at bounding box center [666, 166] width 160 height 356
drag, startPoint x: 667, startPoint y: 296, endPoint x: 688, endPoint y: 169, distance: 128.8
click at [688, 169] on div at bounding box center [666, 166] width 160 height 356
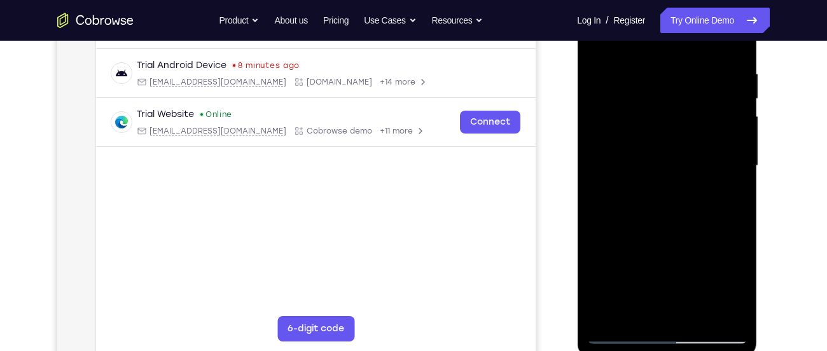
drag, startPoint x: 660, startPoint y: 290, endPoint x: 679, endPoint y: 197, distance: 94.7
click at [679, 197] on div at bounding box center [666, 166] width 160 height 356
drag, startPoint x: 660, startPoint y: 274, endPoint x: 689, endPoint y: 127, distance: 149.8
click at [689, 127] on div at bounding box center [666, 166] width 160 height 356
drag, startPoint x: 655, startPoint y: 263, endPoint x: 684, endPoint y: 172, distance: 94.9
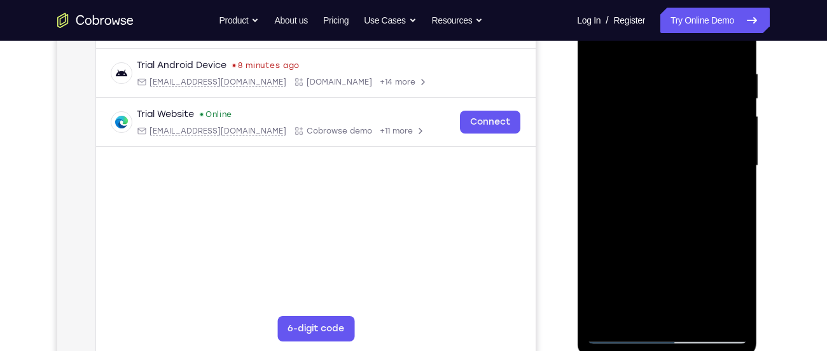
click at [684, 172] on div at bounding box center [666, 166] width 160 height 356
drag, startPoint x: 670, startPoint y: 271, endPoint x: 695, endPoint y: 121, distance: 152.3
click at [695, 121] on div at bounding box center [666, 166] width 160 height 356
drag, startPoint x: 688, startPoint y: 245, endPoint x: 718, endPoint y: 155, distance: 95.3
click at [718, 155] on div at bounding box center [666, 166] width 160 height 356
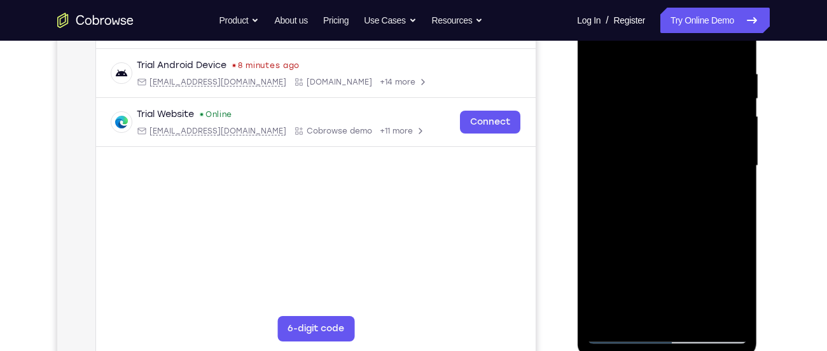
click at [677, 289] on div at bounding box center [666, 166] width 160 height 356
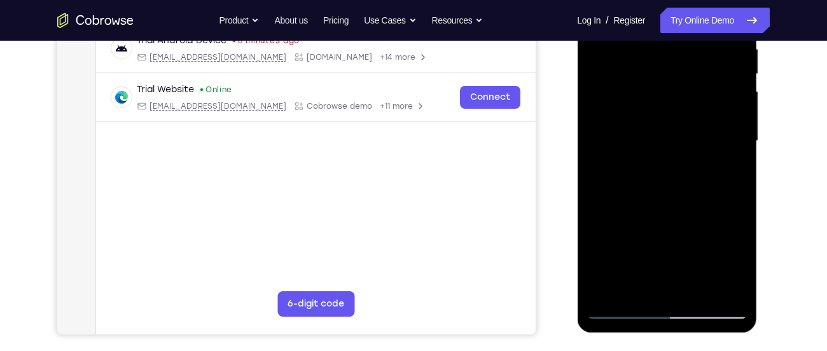
scroll to position [259, 0]
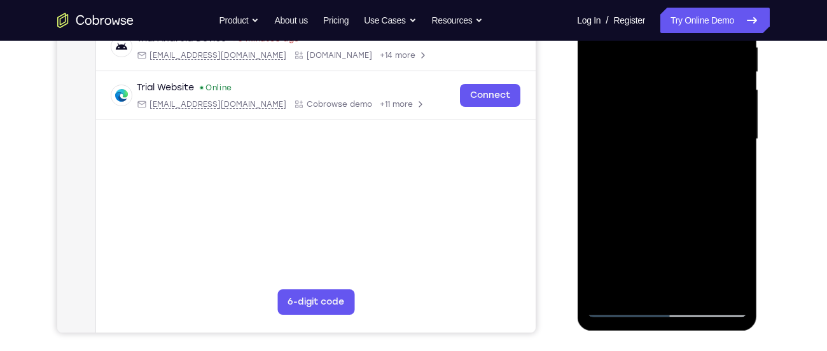
click at [642, 286] on div at bounding box center [666, 139] width 160 height 356
click at [651, 264] on div at bounding box center [666, 139] width 160 height 356
click at [621, 312] on div at bounding box center [666, 139] width 160 height 356
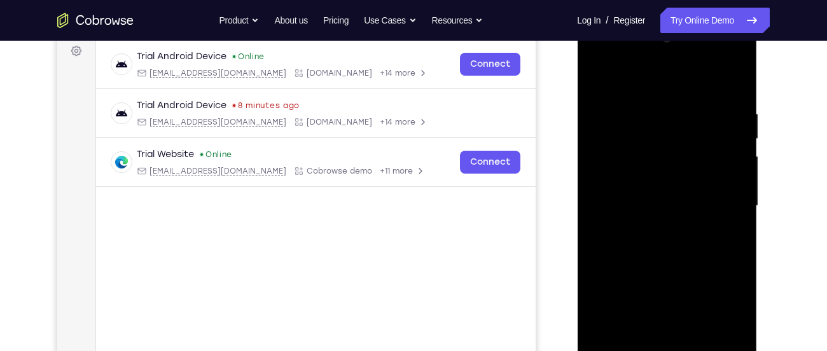
scroll to position [191, 0]
click at [722, 176] on div at bounding box center [666, 207] width 160 height 356
click at [735, 162] on div at bounding box center [666, 207] width 160 height 356
click at [602, 76] on div at bounding box center [666, 207] width 160 height 356
click at [604, 80] on div at bounding box center [666, 207] width 160 height 356
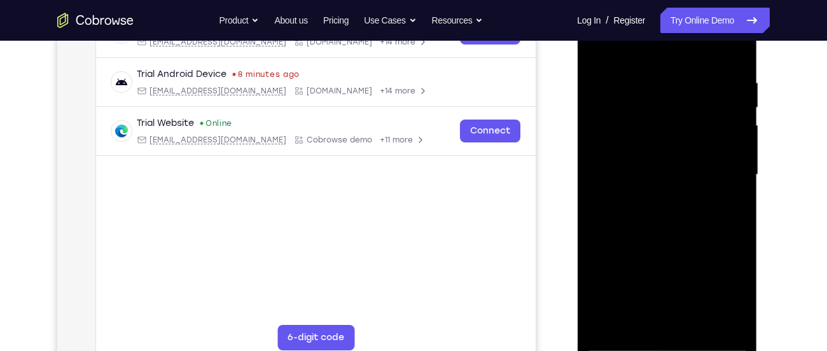
scroll to position [225, 0]
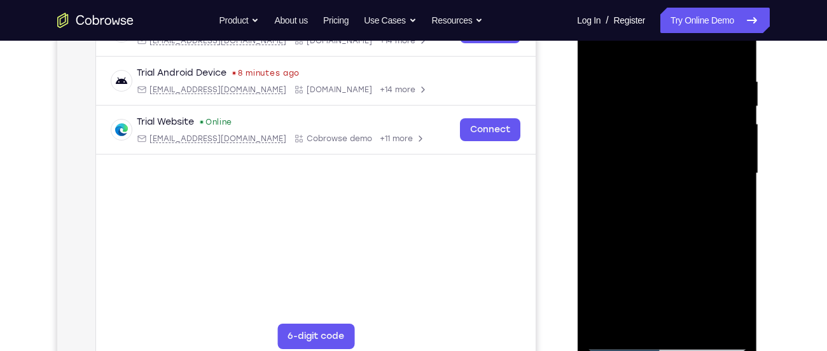
click at [620, 342] on div at bounding box center [666, 174] width 160 height 356
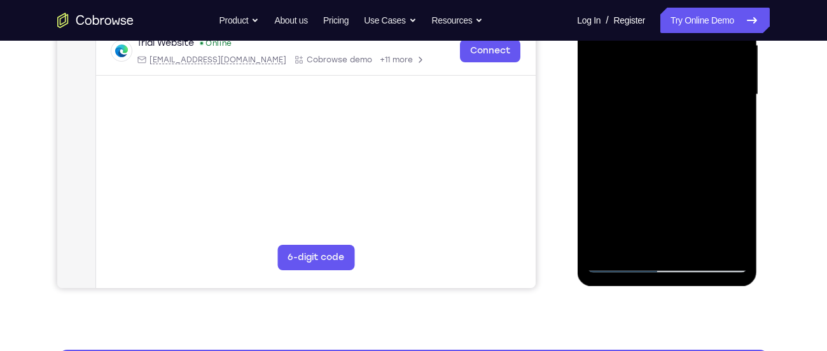
scroll to position [314, 0]
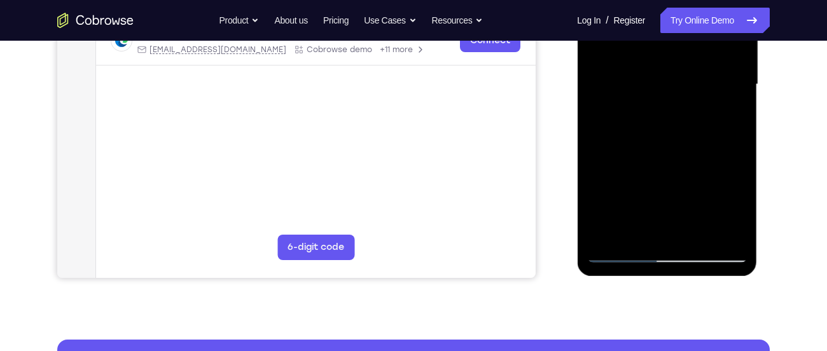
click at [624, 256] on div at bounding box center [666, 84] width 160 height 356
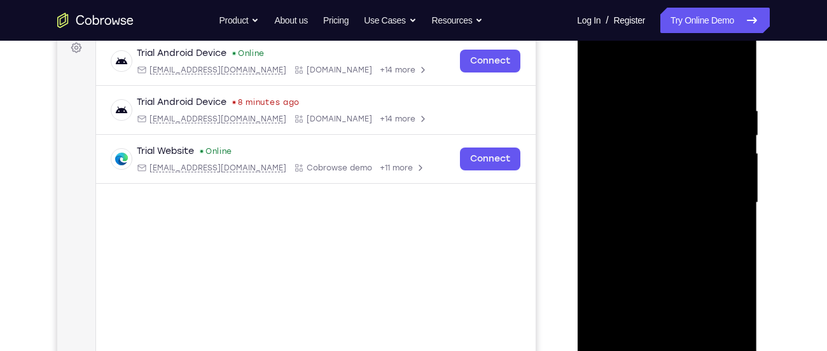
scroll to position [195, 0]
click at [598, 75] on div at bounding box center [666, 203] width 160 height 356
drag, startPoint x: 669, startPoint y: 127, endPoint x: 680, endPoint y: 236, distance: 109.9
click at [680, 236] on div at bounding box center [666, 203] width 160 height 356
click at [737, 74] on div at bounding box center [666, 203] width 160 height 356
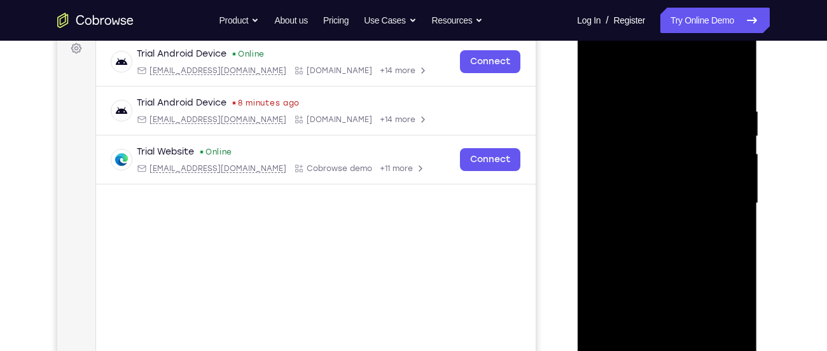
drag, startPoint x: 690, startPoint y: 288, endPoint x: 696, endPoint y: 132, distance: 155.3
click at [696, 132] on div at bounding box center [666, 203] width 160 height 356
drag, startPoint x: 642, startPoint y: 256, endPoint x: 665, endPoint y: 310, distance: 58.4
click at [665, 310] on div at bounding box center [666, 203] width 160 height 356
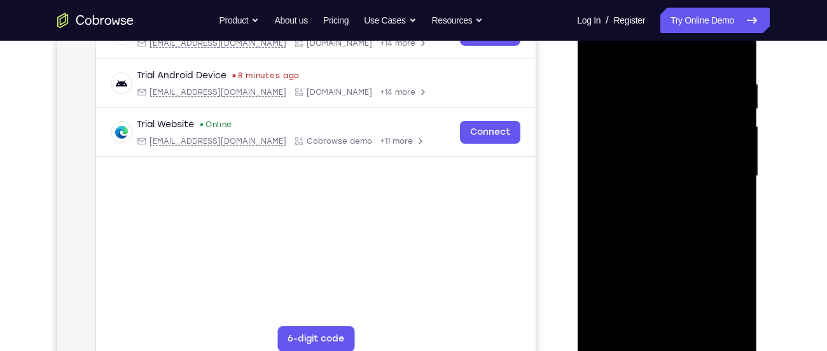
scroll to position [226, 0]
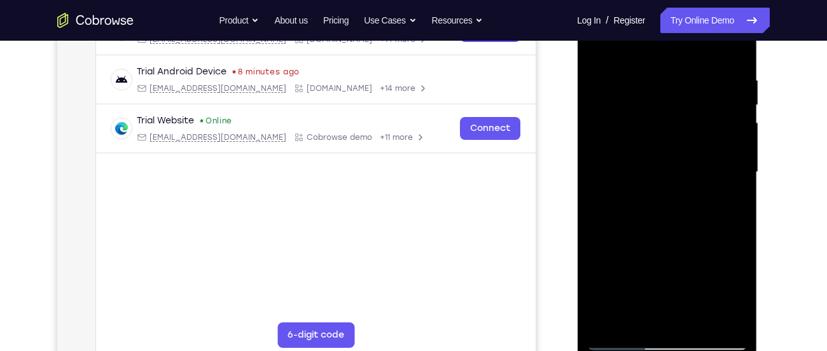
click at [697, 322] on div at bounding box center [666, 172] width 160 height 356
click at [622, 340] on div at bounding box center [666, 172] width 160 height 356
click at [635, 321] on div at bounding box center [666, 172] width 160 height 356
click at [697, 322] on div at bounding box center [666, 172] width 160 height 356
drag, startPoint x: 605, startPoint y: 325, endPoint x: 612, endPoint y: 148, distance: 177.0
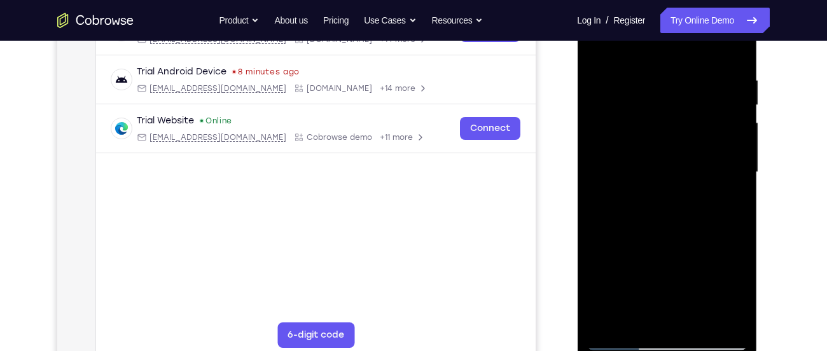
click at [612, 148] on div at bounding box center [666, 172] width 160 height 356
click at [625, 291] on div at bounding box center [666, 172] width 160 height 356
click at [596, 43] on div at bounding box center [666, 172] width 160 height 356
click at [636, 321] on div at bounding box center [666, 172] width 160 height 356
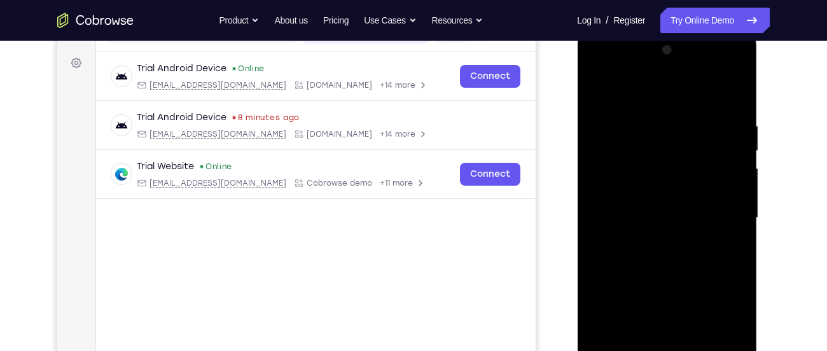
scroll to position [179, 0]
click at [688, 90] on div at bounding box center [666, 219] width 160 height 356
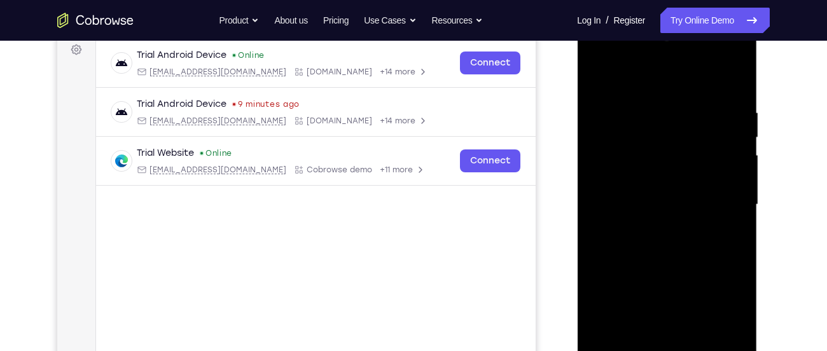
scroll to position [195, 0]
click at [640, 94] on div at bounding box center [666, 203] width 160 height 356
drag, startPoint x: 686, startPoint y: 172, endPoint x: 691, endPoint y: 109, distance: 63.9
click at [691, 109] on div at bounding box center [666, 203] width 160 height 356
drag, startPoint x: 683, startPoint y: 132, endPoint x: 689, endPoint y: 156, distance: 24.4
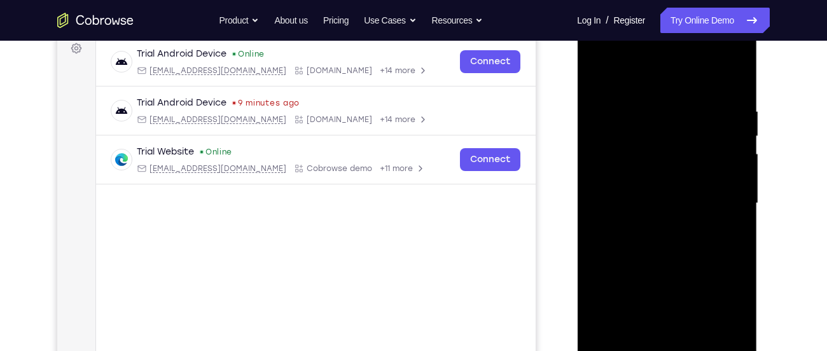
click at [689, 156] on div at bounding box center [666, 203] width 160 height 356
click at [609, 114] on div at bounding box center [666, 203] width 160 height 356
click at [597, 73] on div at bounding box center [666, 203] width 160 height 356
click at [714, 74] on div at bounding box center [666, 203] width 160 height 356
click at [735, 113] on div at bounding box center [666, 203] width 160 height 356
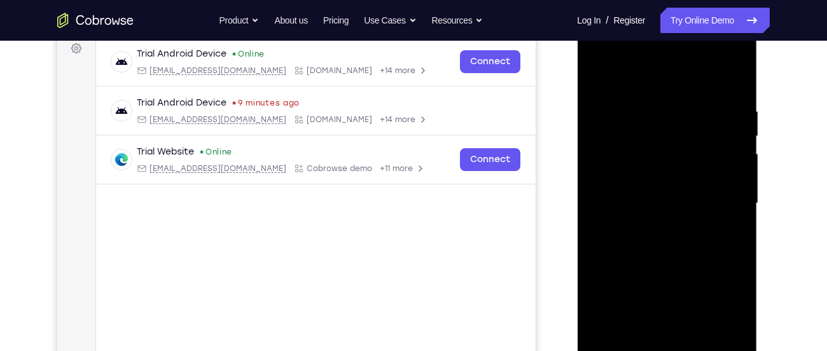
click at [735, 113] on div at bounding box center [666, 203] width 160 height 356
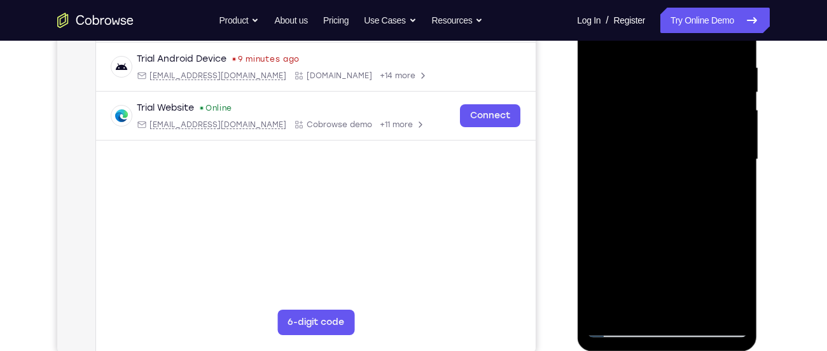
scroll to position [246, 0]
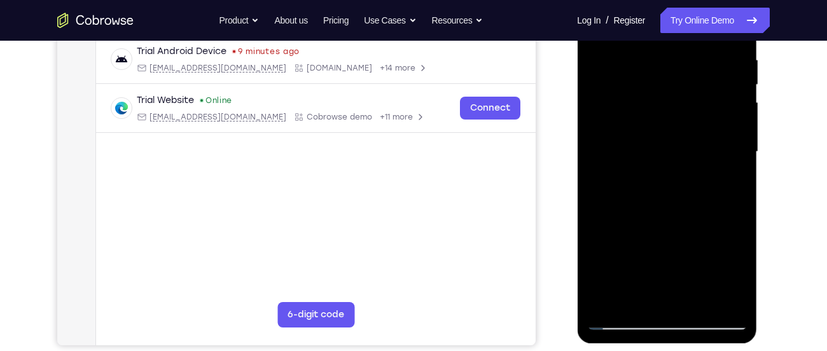
click at [623, 329] on div at bounding box center [666, 152] width 160 height 356
click at [625, 323] on div at bounding box center [666, 152] width 160 height 356
drag, startPoint x: 655, startPoint y: 263, endPoint x: 674, endPoint y: 91, distance: 172.7
click at [674, 91] on div at bounding box center [666, 152] width 160 height 356
drag, startPoint x: 678, startPoint y: 226, endPoint x: 658, endPoint y: -20, distance: 246.3
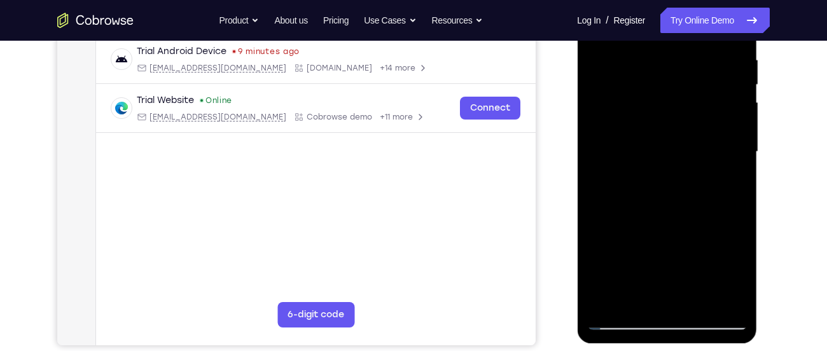
click at [658, 0] on div at bounding box center [666, 152] width 160 height 356
drag, startPoint x: 674, startPoint y: 212, endPoint x: 657, endPoint y: 106, distance: 108.1
click at [657, 106] on div at bounding box center [666, 152] width 160 height 356
drag, startPoint x: 684, startPoint y: 260, endPoint x: 684, endPoint y: 90, distance: 169.8
click at [684, 90] on div at bounding box center [666, 152] width 160 height 356
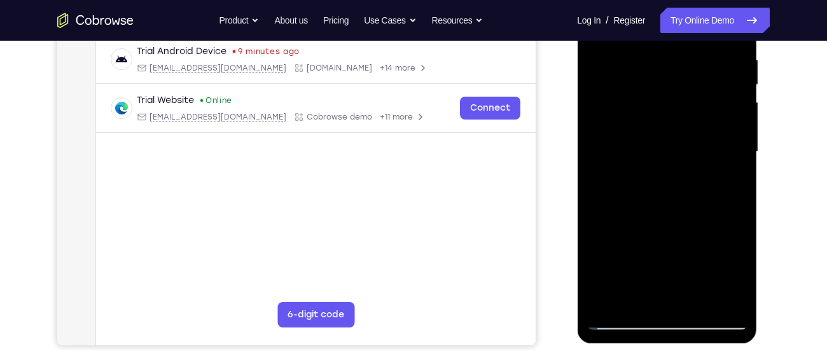
drag, startPoint x: 686, startPoint y: 236, endPoint x: 684, endPoint y: 134, distance: 101.8
click at [684, 134] on div at bounding box center [666, 152] width 160 height 356
drag, startPoint x: 672, startPoint y: 232, endPoint x: 691, endPoint y: 68, distance: 164.5
click at [691, 68] on div at bounding box center [666, 152] width 160 height 356
drag, startPoint x: 694, startPoint y: 237, endPoint x: 701, endPoint y: 127, distance: 110.3
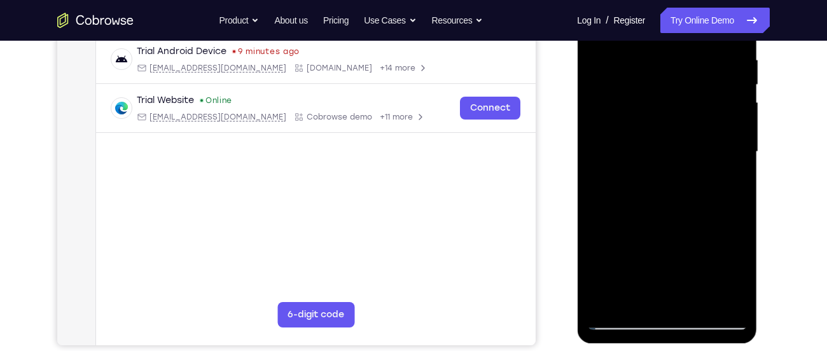
click at [701, 127] on div at bounding box center [666, 152] width 160 height 356
drag, startPoint x: 691, startPoint y: 230, endPoint x: 690, endPoint y: 78, distance: 152.0
click at [690, 78] on div at bounding box center [666, 152] width 160 height 356
drag, startPoint x: 698, startPoint y: 243, endPoint x: 697, endPoint y: 82, distance: 160.9
click at [697, 82] on div at bounding box center [666, 152] width 160 height 356
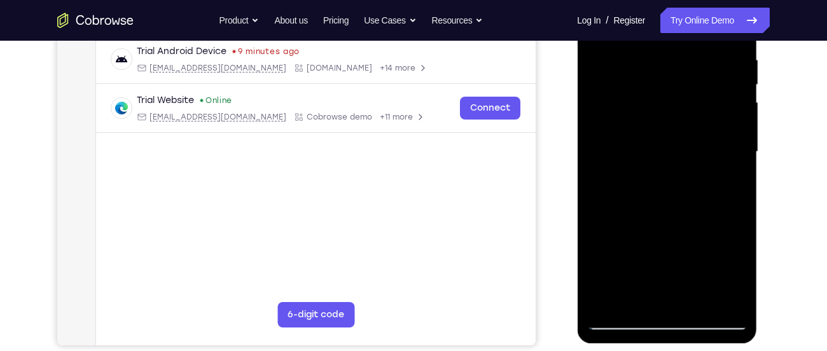
drag, startPoint x: 684, startPoint y: 230, endPoint x: 684, endPoint y: 165, distance: 64.9
click at [684, 165] on div at bounding box center [666, 152] width 160 height 356
drag, startPoint x: 688, startPoint y: 221, endPoint x: 688, endPoint y: 188, distance: 33.7
click at [688, 188] on div at bounding box center [666, 152] width 160 height 356
drag, startPoint x: 699, startPoint y: 209, endPoint x: 700, endPoint y: 81, distance: 127.2
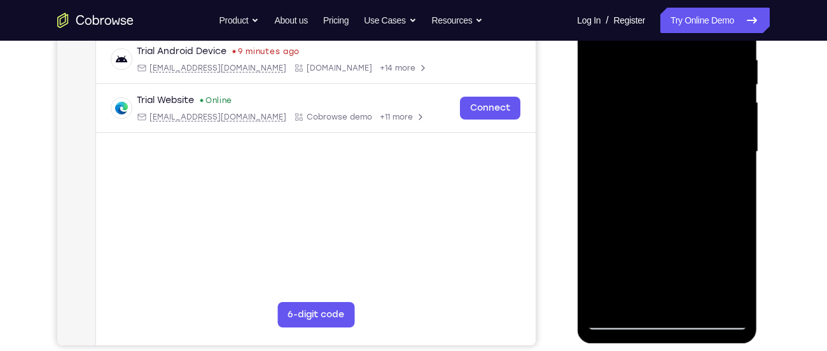
click at [700, 81] on div at bounding box center [666, 152] width 160 height 356
drag, startPoint x: 710, startPoint y: 223, endPoint x: 712, endPoint y: 94, distance: 128.5
click at [712, 94] on div at bounding box center [666, 152] width 160 height 356
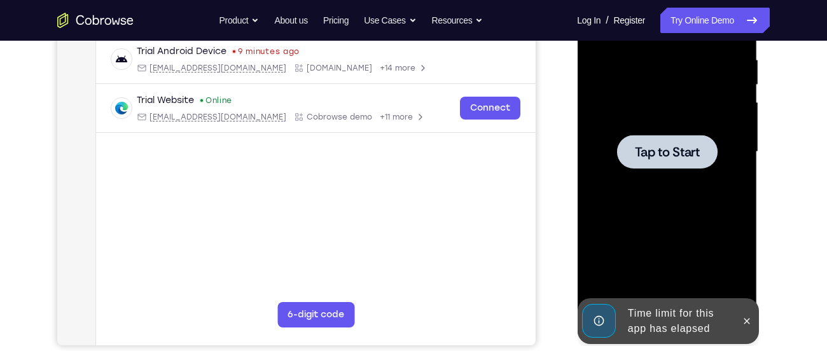
click at [692, 132] on div at bounding box center [666, 152] width 160 height 356
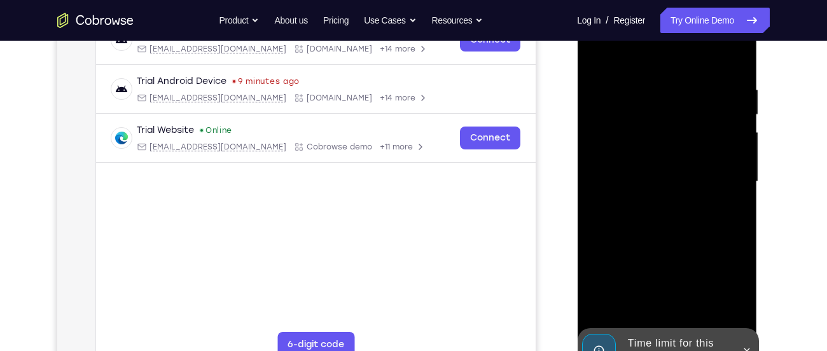
scroll to position [223, 0]
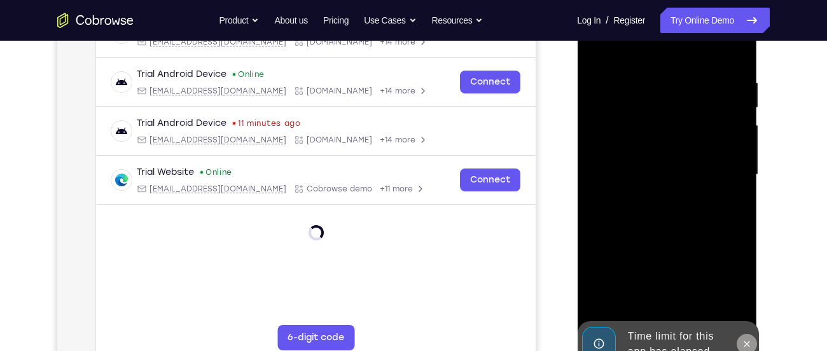
click at [751, 344] on icon at bounding box center [746, 344] width 10 height 10
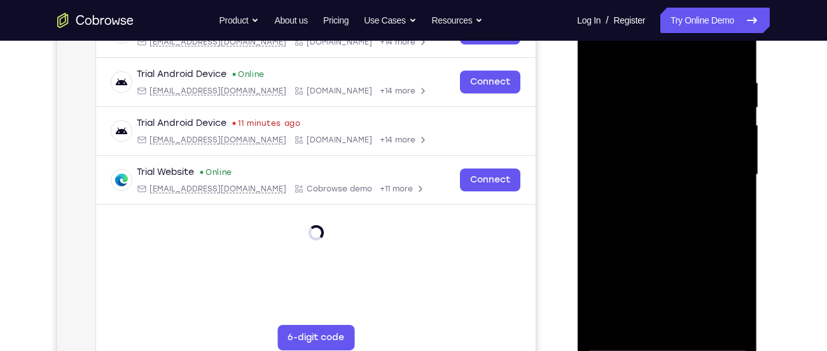
click at [671, 343] on div at bounding box center [666, 175] width 160 height 356
click at [718, 295] on div at bounding box center [666, 175] width 160 height 356
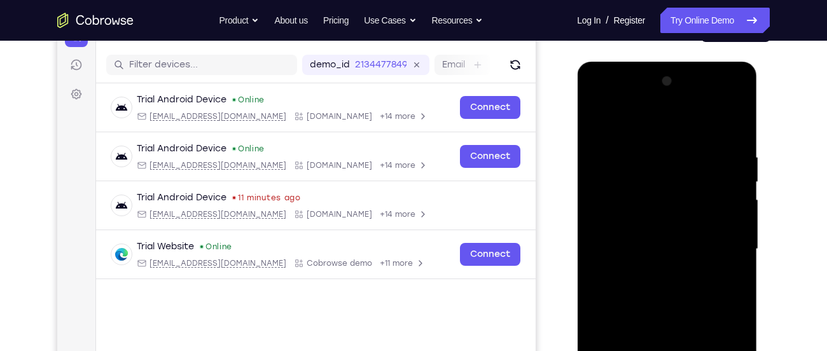
scroll to position [144, 0]
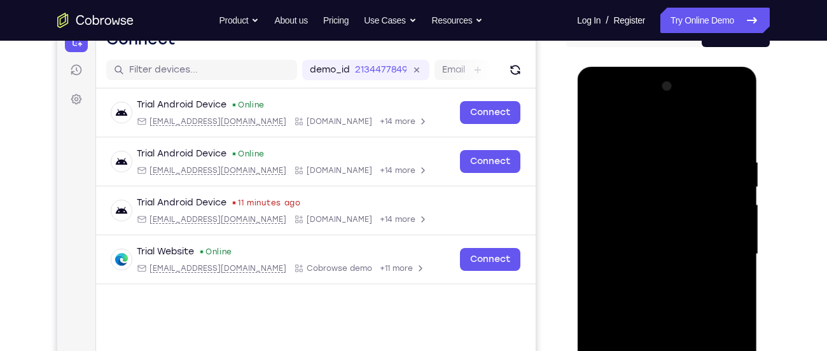
click at [596, 105] on div at bounding box center [666, 254] width 160 height 356
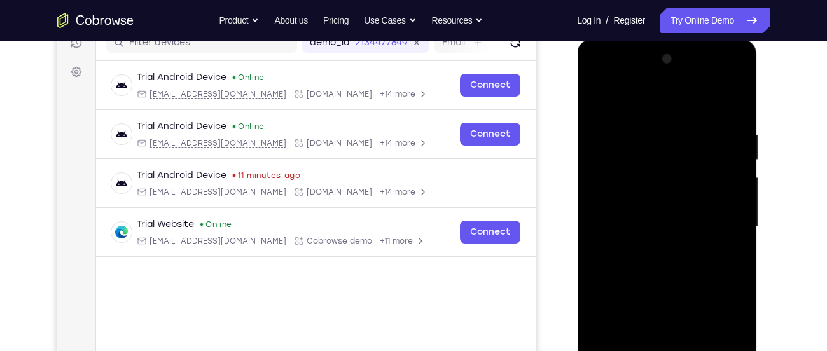
scroll to position [177, 0]
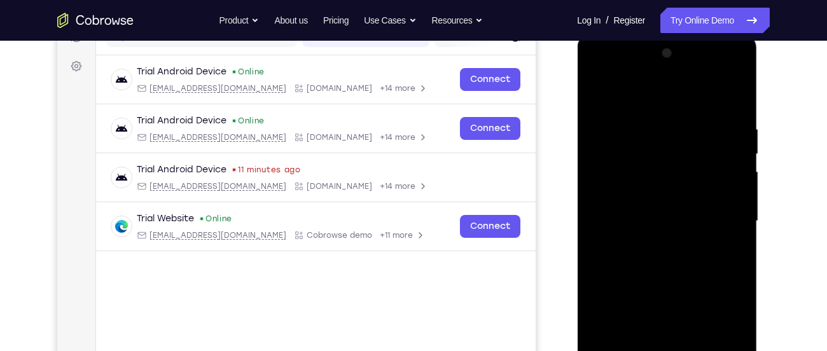
click at [646, 147] on div at bounding box center [666, 221] width 160 height 356
click at [734, 98] on div at bounding box center [666, 221] width 160 height 356
click at [665, 115] on div at bounding box center [666, 221] width 160 height 356
click at [628, 174] on div at bounding box center [666, 221] width 160 height 356
drag, startPoint x: 663, startPoint y: 235, endPoint x: 669, endPoint y: 148, distance: 86.7
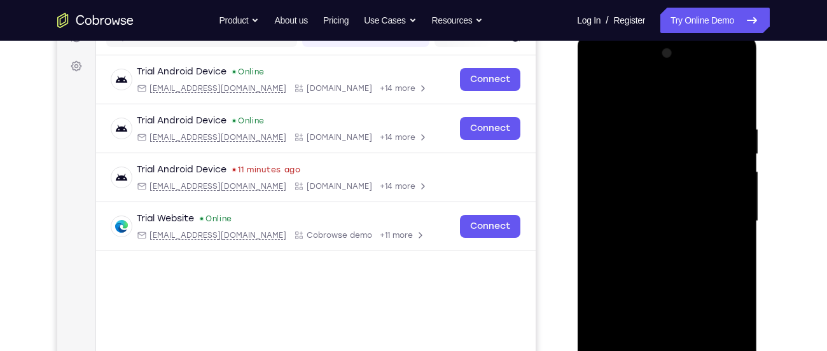
click at [669, 148] on div at bounding box center [666, 221] width 160 height 356
drag, startPoint x: 683, startPoint y: 271, endPoint x: 691, endPoint y: 130, distance: 140.8
click at [691, 130] on div at bounding box center [666, 221] width 160 height 356
click at [731, 92] on div at bounding box center [666, 221] width 160 height 356
click at [644, 117] on div at bounding box center [666, 221] width 160 height 356
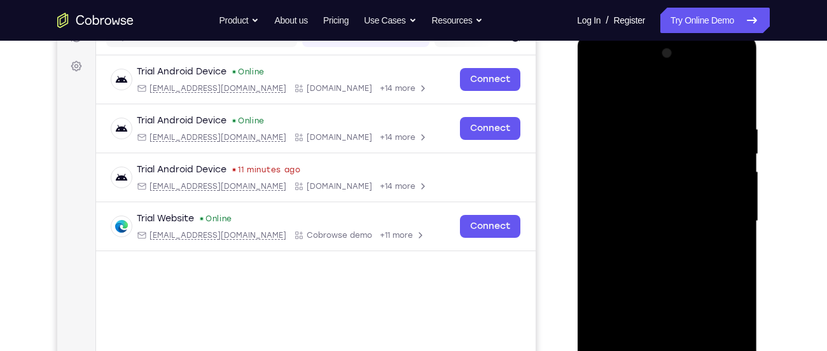
click at [635, 144] on div at bounding box center [666, 221] width 160 height 356
click at [736, 90] on div at bounding box center [666, 221] width 160 height 356
click at [637, 116] on div at bounding box center [666, 221] width 160 height 356
click at [641, 143] on div at bounding box center [666, 221] width 160 height 356
drag, startPoint x: 674, startPoint y: 256, endPoint x: 686, endPoint y: 133, distance: 124.1
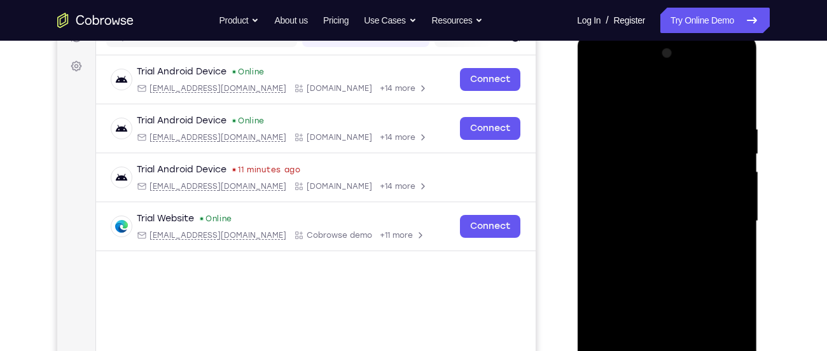
click at [686, 133] on div at bounding box center [666, 221] width 160 height 356
drag, startPoint x: 672, startPoint y: 321, endPoint x: 696, endPoint y: 184, distance: 139.4
click at [696, 184] on div at bounding box center [666, 221] width 160 height 356
drag, startPoint x: 676, startPoint y: 322, endPoint x: 705, endPoint y: 177, distance: 147.3
click at [705, 177] on div at bounding box center [666, 221] width 160 height 356
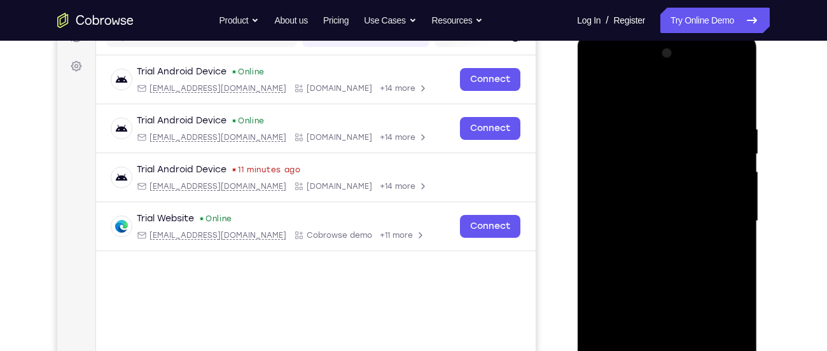
drag, startPoint x: 679, startPoint y: 310, endPoint x: 698, endPoint y: 203, distance: 109.1
click at [698, 203] on div at bounding box center [666, 221] width 160 height 356
drag, startPoint x: 676, startPoint y: 307, endPoint x: 698, endPoint y: 169, distance: 140.4
click at [698, 169] on div at bounding box center [666, 221] width 160 height 356
drag, startPoint x: 684, startPoint y: 295, endPoint x: 697, endPoint y: 219, distance: 76.0
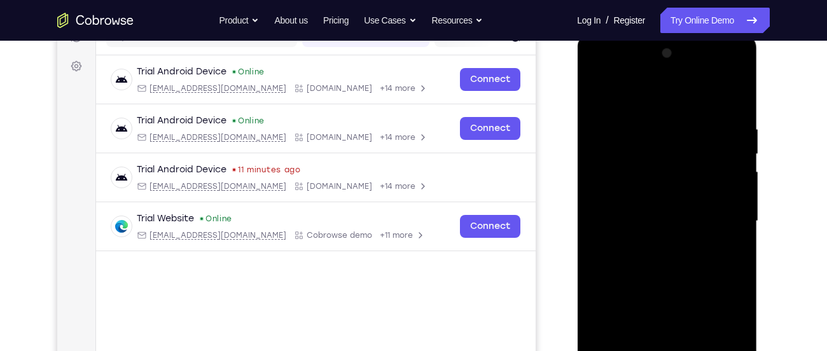
click at [697, 219] on div at bounding box center [666, 221] width 160 height 356
drag, startPoint x: 697, startPoint y: 219, endPoint x: 712, endPoint y: 113, distance: 107.9
click at [712, 113] on div at bounding box center [666, 221] width 160 height 356
drag, startPoint x: 703, startPoint y: 232, endPoint x: 703, endPoint y: 176, distance: 56.6
click at [703, 176] on div at bounding box center [666, 221] width 160 height 356
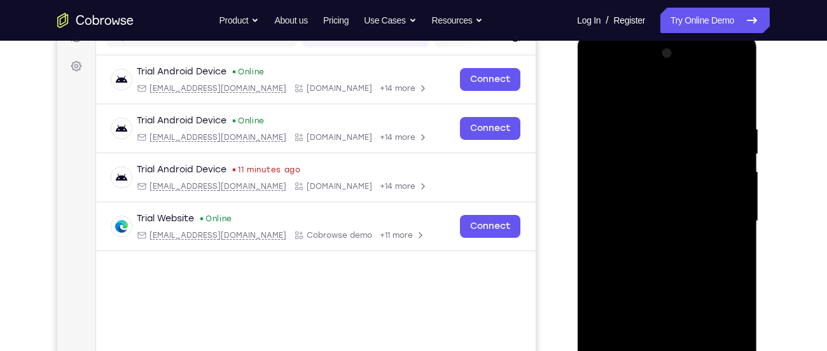
drag, startPoint x: 699, startPoint y: 303, endPoint x: 691, endPoint y: 226, distance: 77.4
click at [691, 226] on div at bounding box center [666, 221] width 160 height 356
drag, startPoint x: 677, startPoint y: 318, endPoint x: 686, endPoint y: 177, distance: 141.5
click at [686, 177] on div at bounding box center [666, 221] width 160 height 356
drag, startPoint x: 679, startPoint y: 317, endPoint x: 676, endPoint y: 160, distance: 156.5
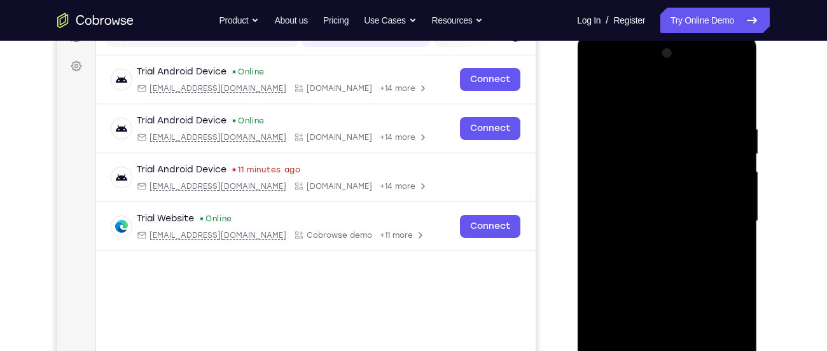
click at [676, 160] on div at bounding box center [666, 221] width 160 height 356
click at [734, 93] on div at bounding box center [666, 221] width 160 height 356
click at [658, 116] on div at bounding box center [666, 221] width 160 height 356
click at [632, 172] on div at bounding box center [666, 221] width 160 height 356
drag, startPoint x: 655, startPoint y: 238, endPoint x: 671, endPoint y: 149, distance: 89.9
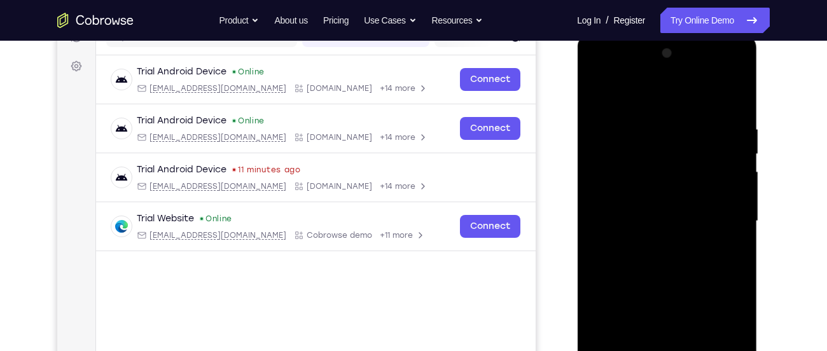
click at [671, 149] on div at bounding box center [666, 221] width 160 height 356
click at [735, 91] on div at bounding box center [666, 221] width 160 height 356
click at [665, 116] on div at bounding box center [666, 221] width 160 height 356
click at [630, 188] on div at bounding box center [666, 221] width 160 height 356
drag, startPoint x: 669, startPoint y: 236, endPoint x: 702, endPoint y: 141, distance: 101.0
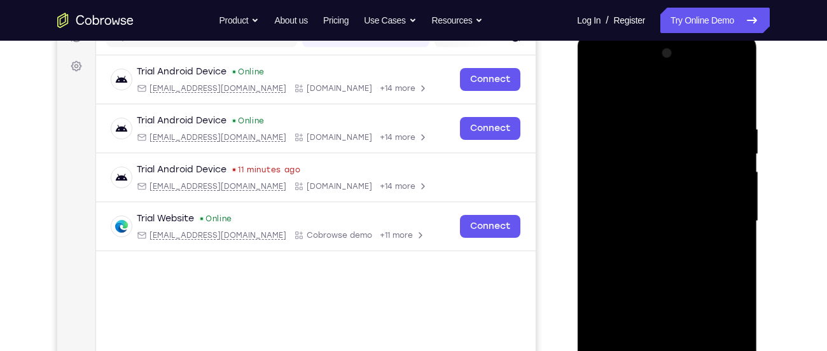
click at [702, 141] on div at bounding box center [666, 221] width 160 height 356
drag, startPoint x: 686, startPoint y: 274, endPoint x: 714, endPoint y: 172, distance: 106.2
click at [714, 172] on div at bounding box center [666, 221] width 160 height 356
drag, startPoint x: 705, startPoint y: 291, endPoint x: 717, endPoint y: 221, distance: 71.5
click at [717, 221] on div at bounding box center [666, 221] width 160 height 356
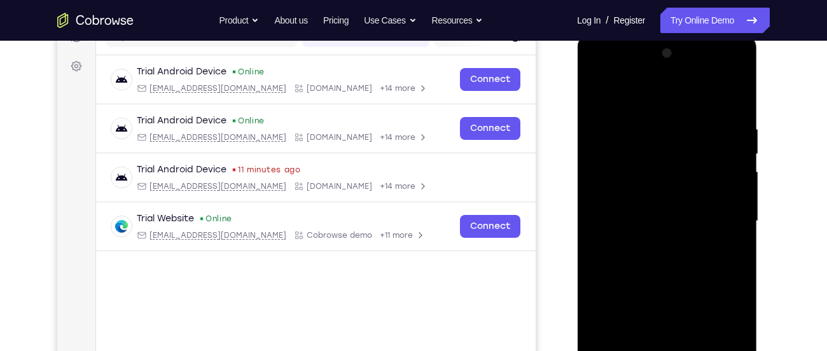
drag, startPoint x: 677, startPoint y: 326, endPoint x: 700, endPoint y: 190, distance: 137.4
click at [700, 190] on div at bounding box center [666, 221] width 160 height 356
drag, startPoint x: 697, startPoint y: 267, endPoint x: 700, endPoint y: 198, distance: 68.8
click at [700, 198] on div at bounding box center [666, 221] width 160 height 356
